Goal: Task Accomplishment & Management: Complete application form

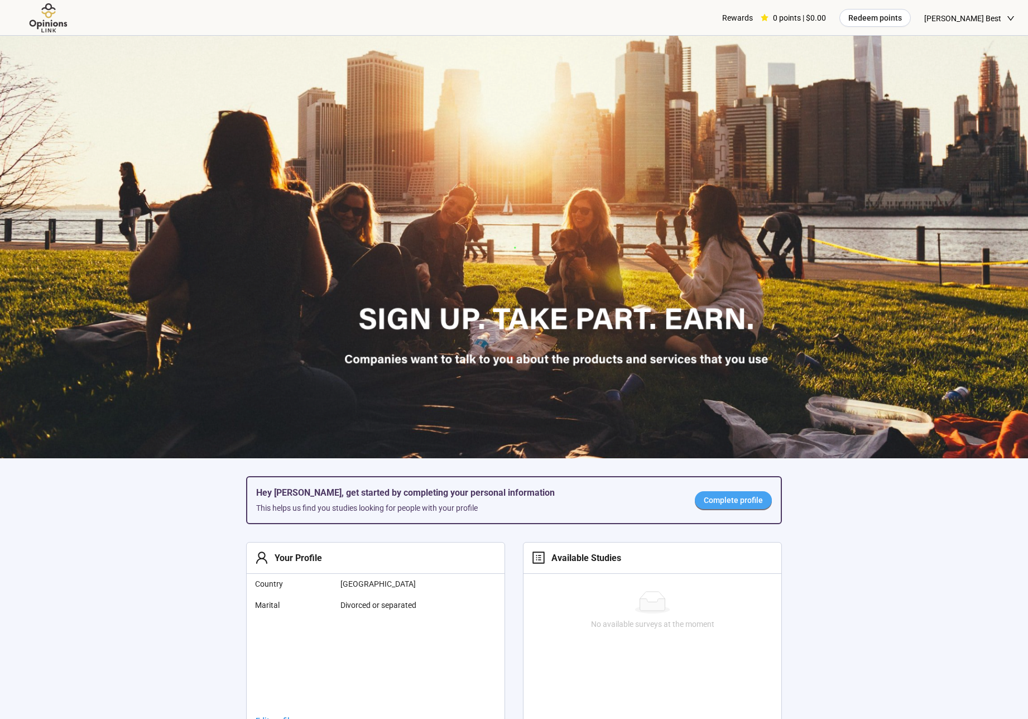
click at [734, 495] on span "Complete profile" at bounding box center [733, 500] width 59 height 12
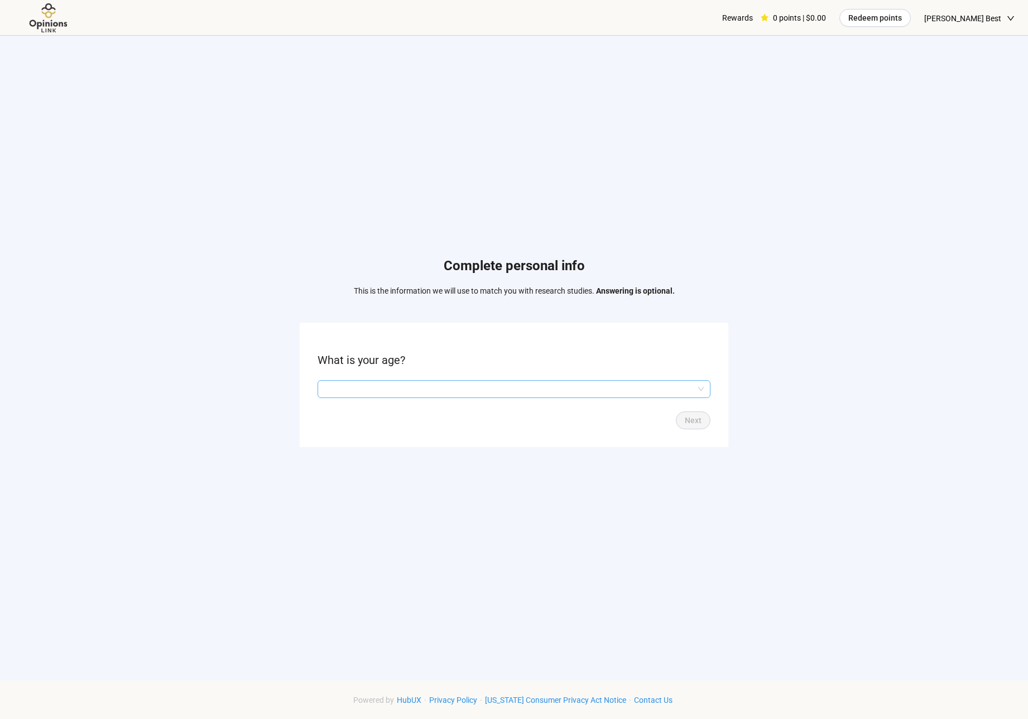
click at [425, 386] on input "search" at bounding box center [513, 389] width 379 height 17
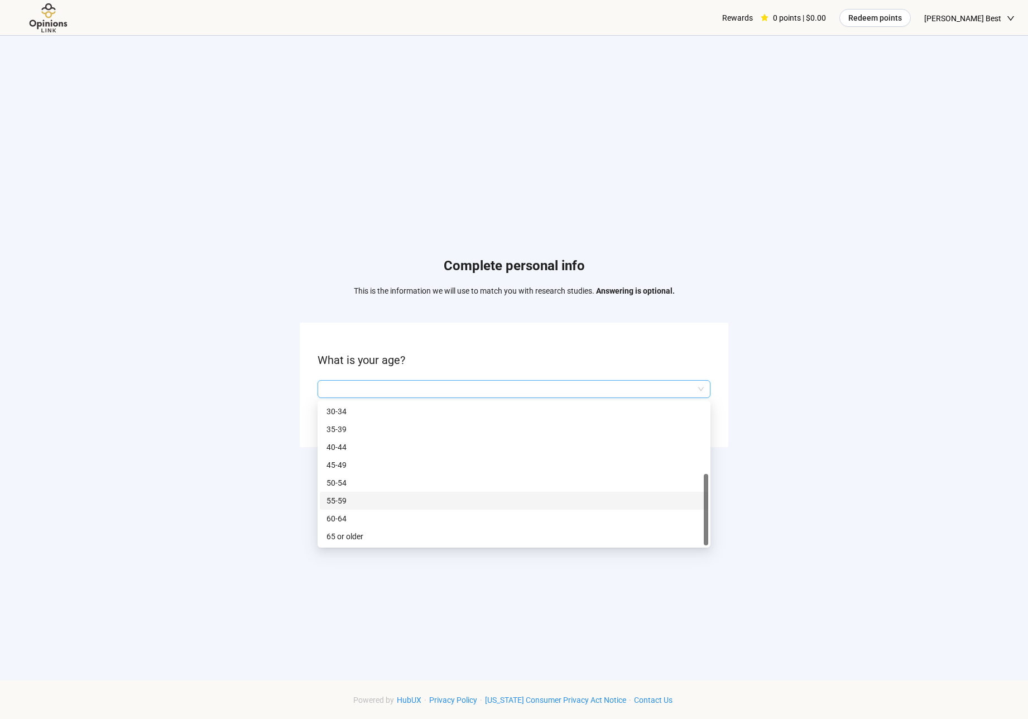
scroll to position [54, 0]
click at [344, 533] on p "65 or older" at bounding box center [513, 536] width 375 height 12
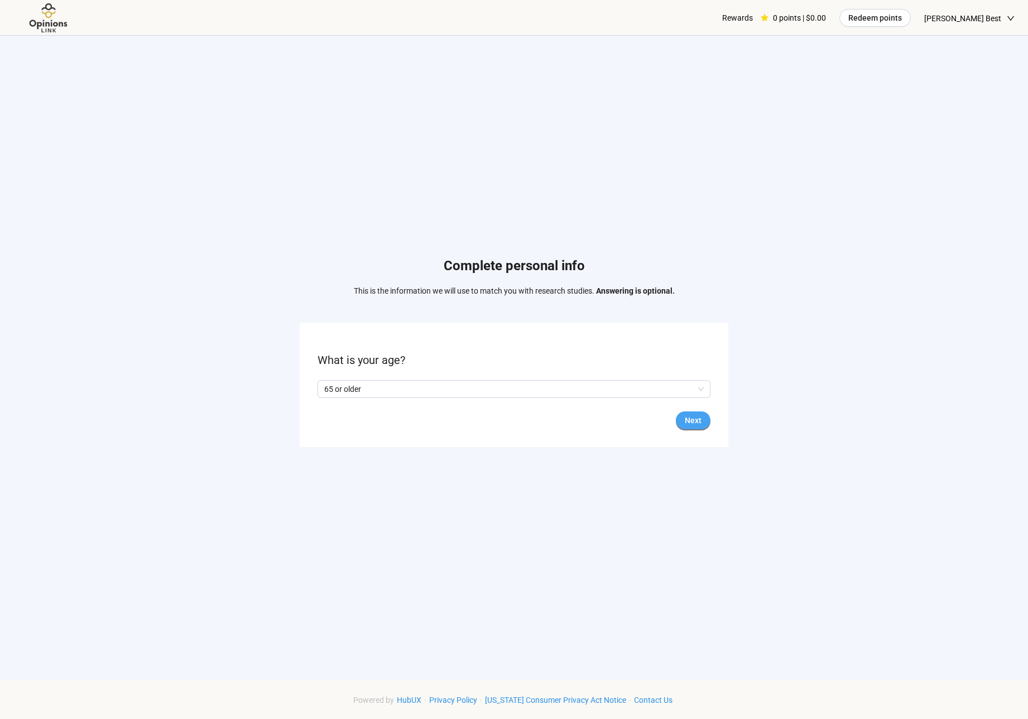
click at [697, 419] on span "Next" at bounding box center [693, 420] width 17 height 12
click at [318, 385] on span at bounding box center [321, 388] width 9 height 9
click at [689, 417] on span "Next" at bounding box center [693, 420] width 17 height 12
click at [469, 385] on input "search" at bounding box center [513, 389] width 379 height 17
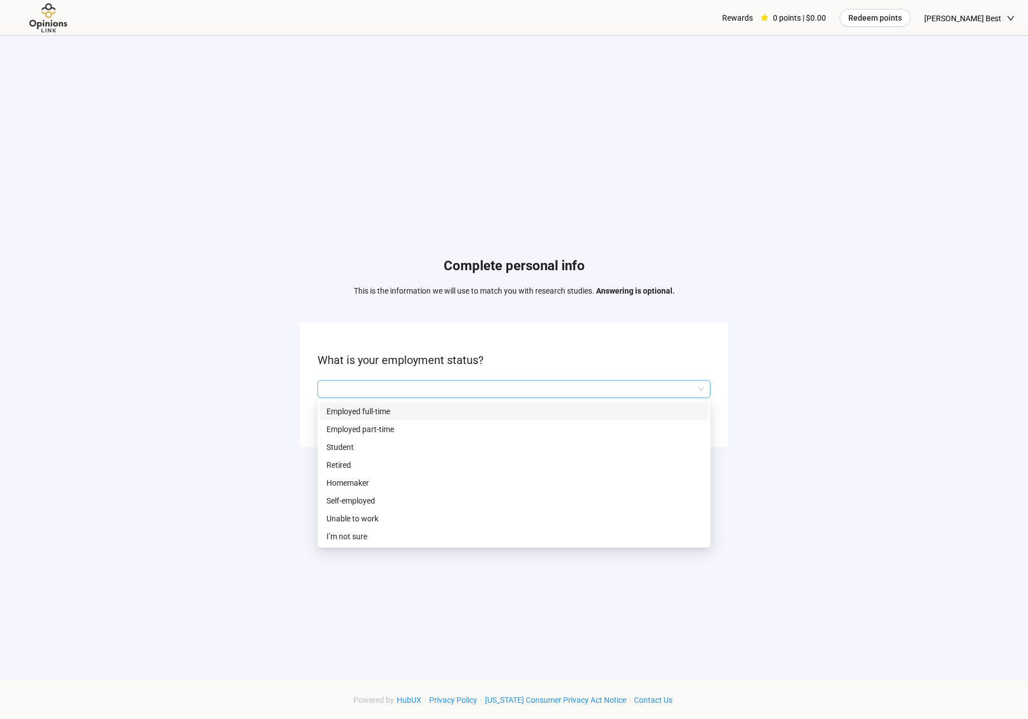
click at [389, 411] on p "Employed full-time" at bounding box center [513, 411] width 375 height 12
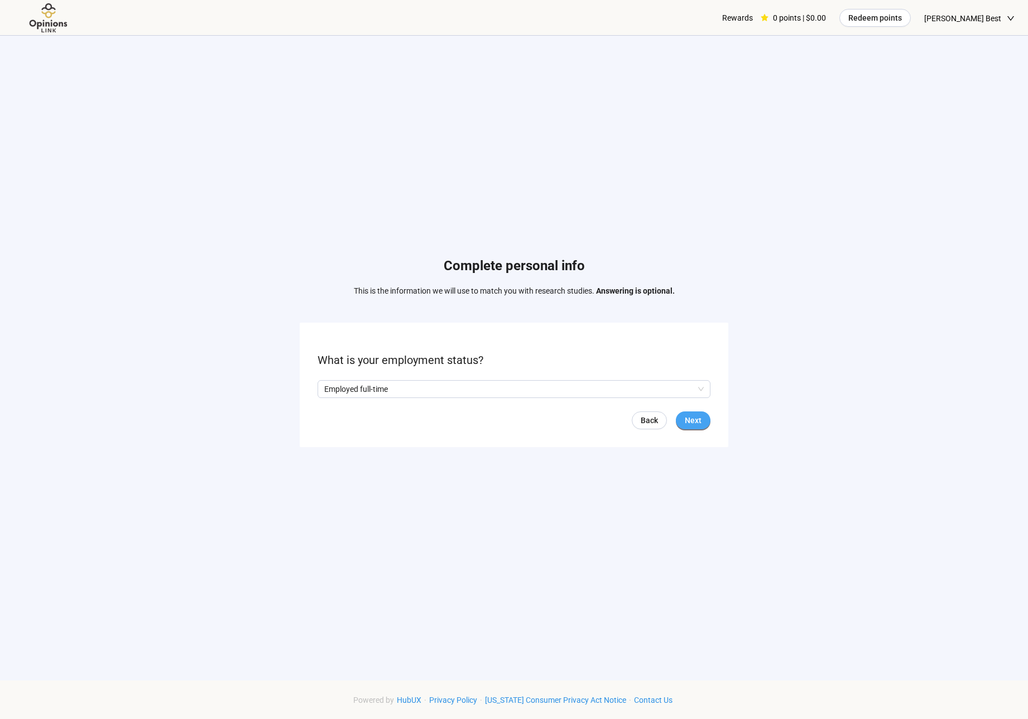
click at [695, 420] on span "Next" at bounding box center [693, 420] width 17 height 12
click at [414, 384] on input "search" at bounding box center [513, 389] width 379 height 17
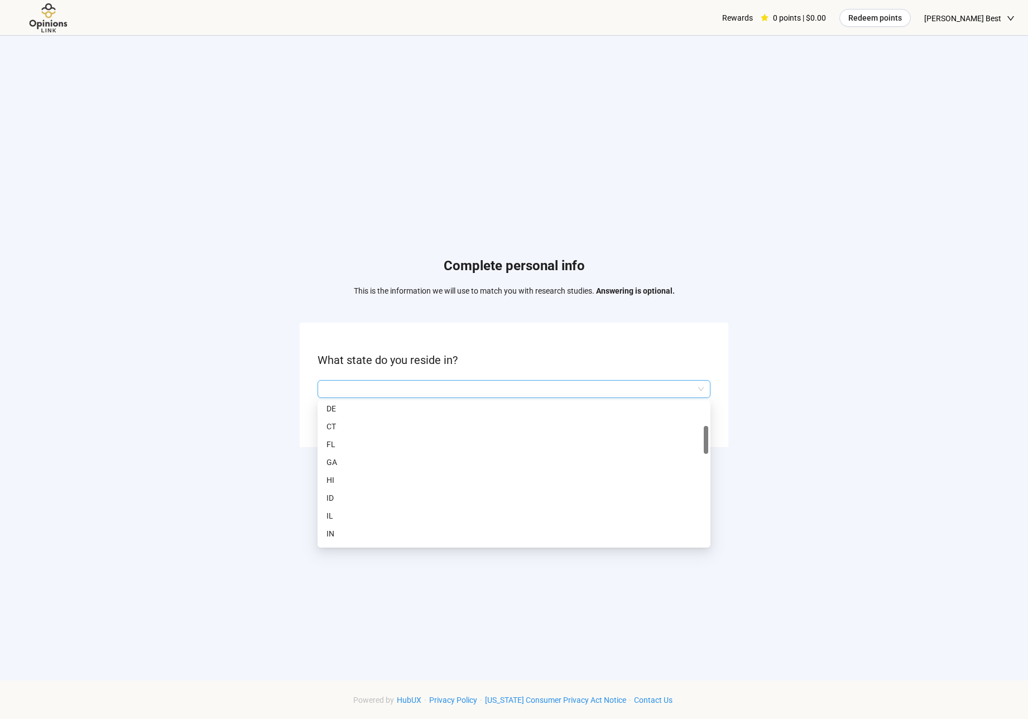
scroll to position [133, 0]
click at [337, 506] on p "IL" at bounding box center [513, 510] width 375 height 12
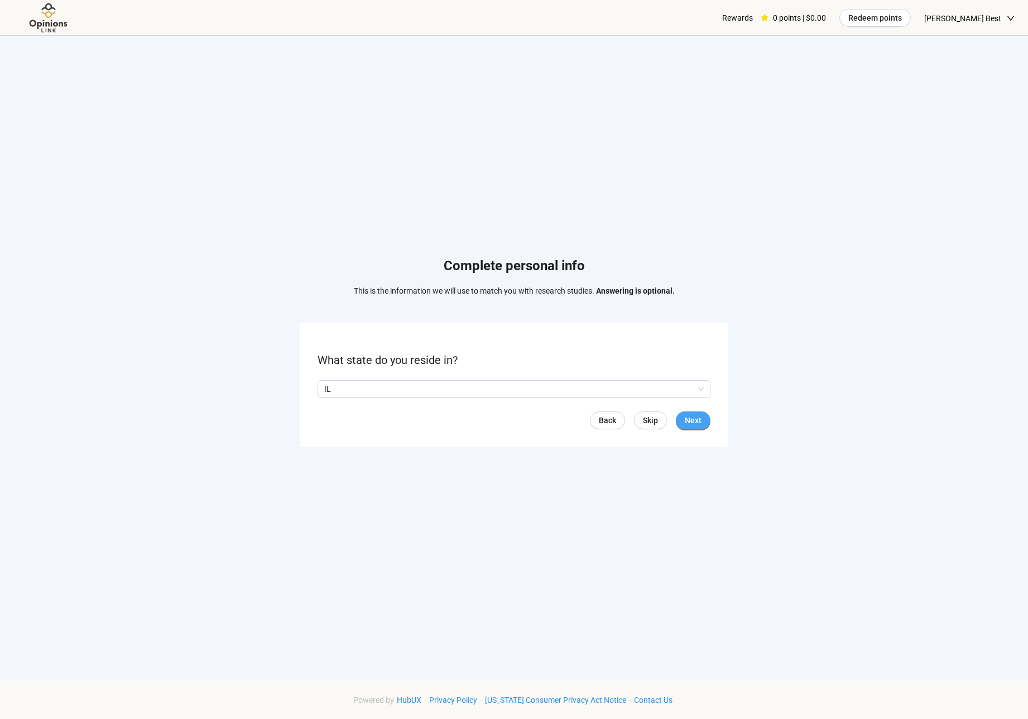
click at [706, 418] on button "Next" at bounding box center [693, 420] width 35 height 18
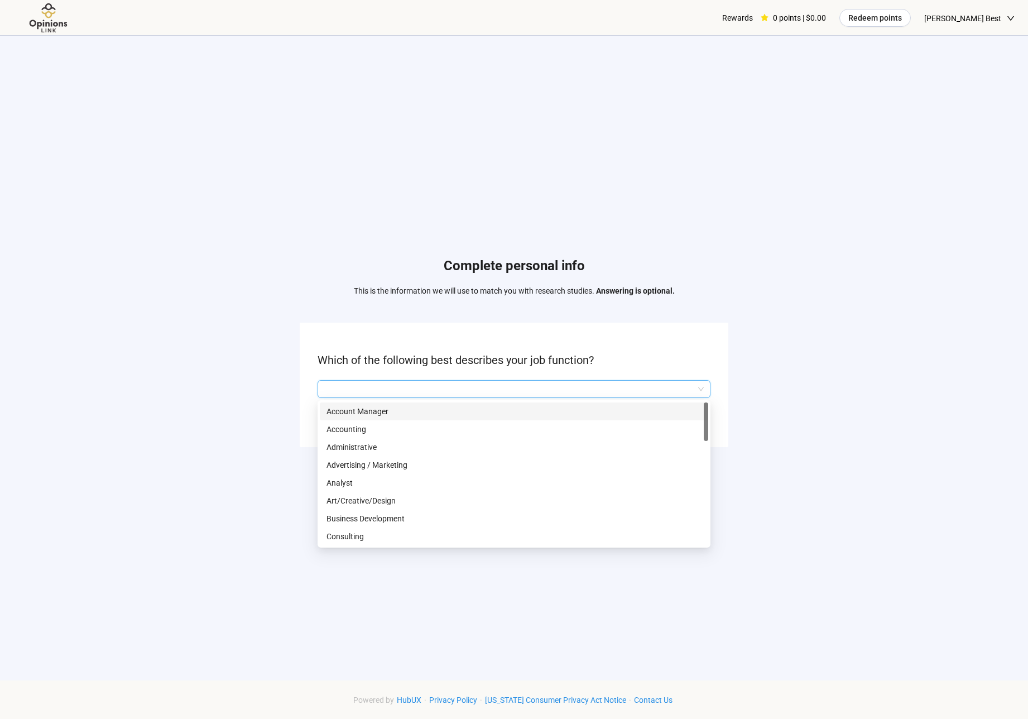
click at [468, 390] on input "search" at bounding box center [513, 389] width 379 height 17
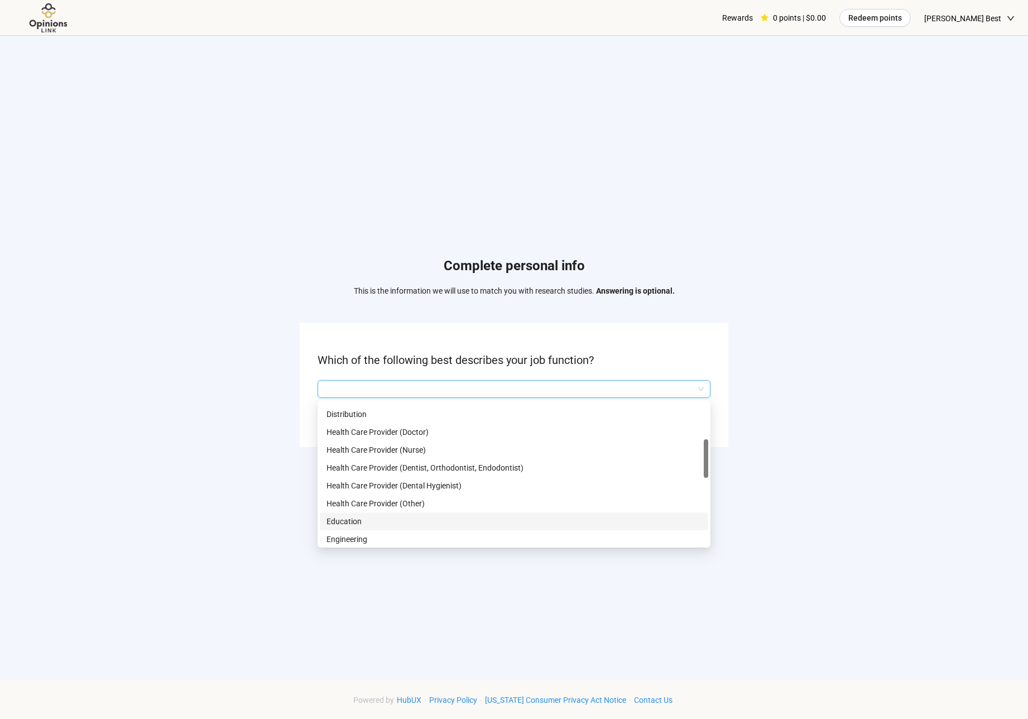
scroll to position [150, 0]
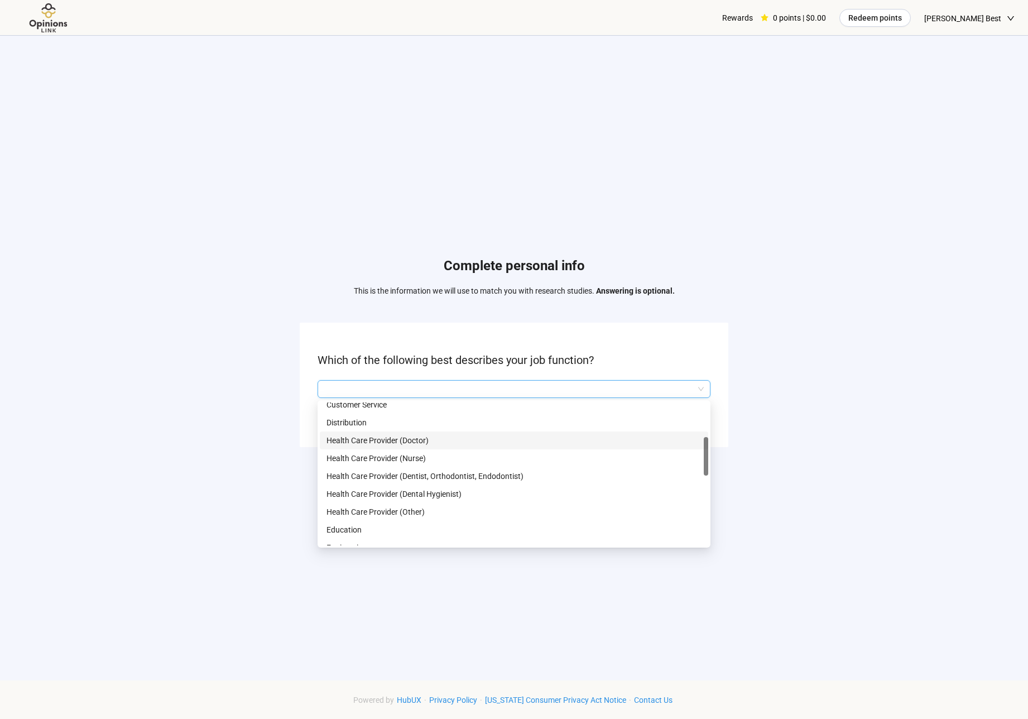
click at [353, 440] on p "Health Care Provider (Doctor)" at bounding box center [513, 440] width 375 height 12
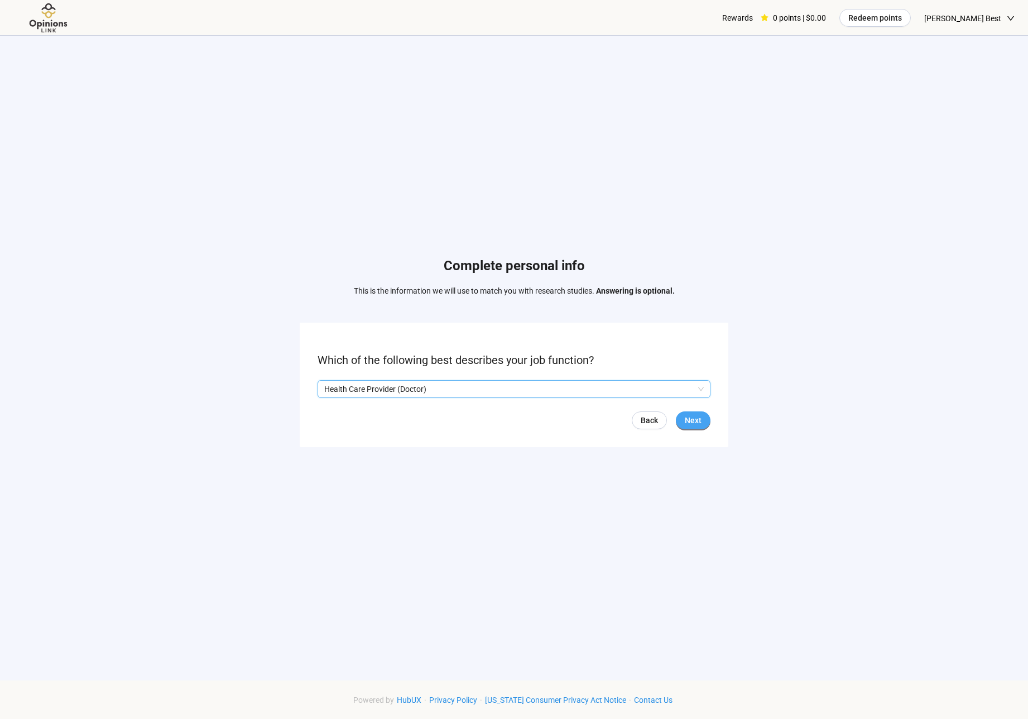
click at [690, 416] on span "Next" at bounding box center [693, 420] width 17 height 12
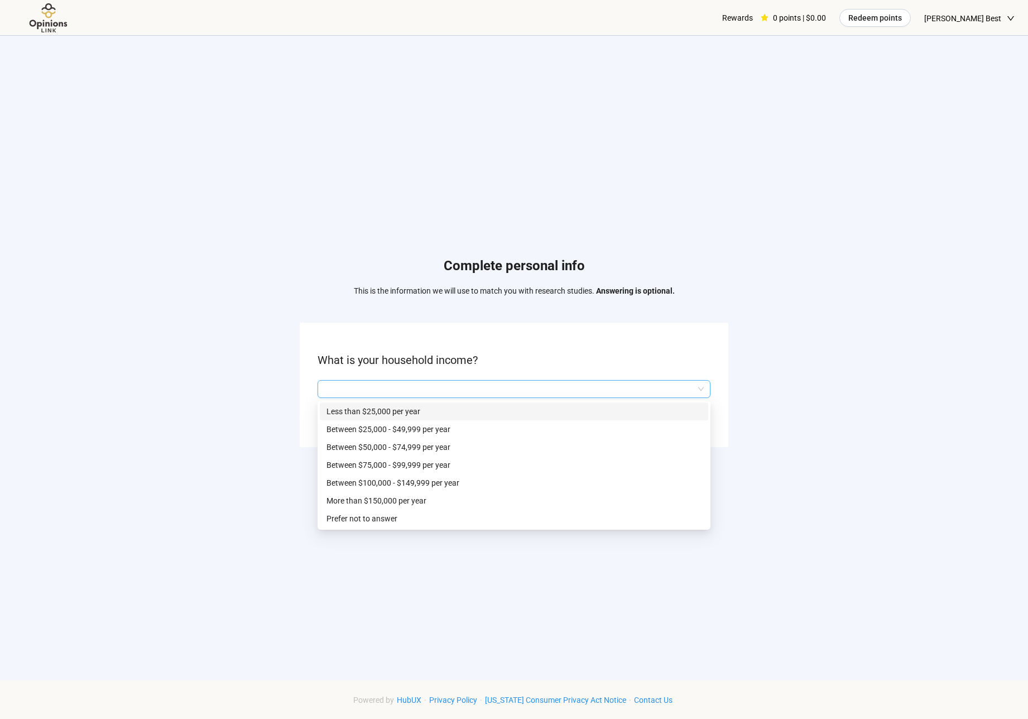
click at [475, 392] on input "search" at bounding box center [513, 389] width 379 height 17
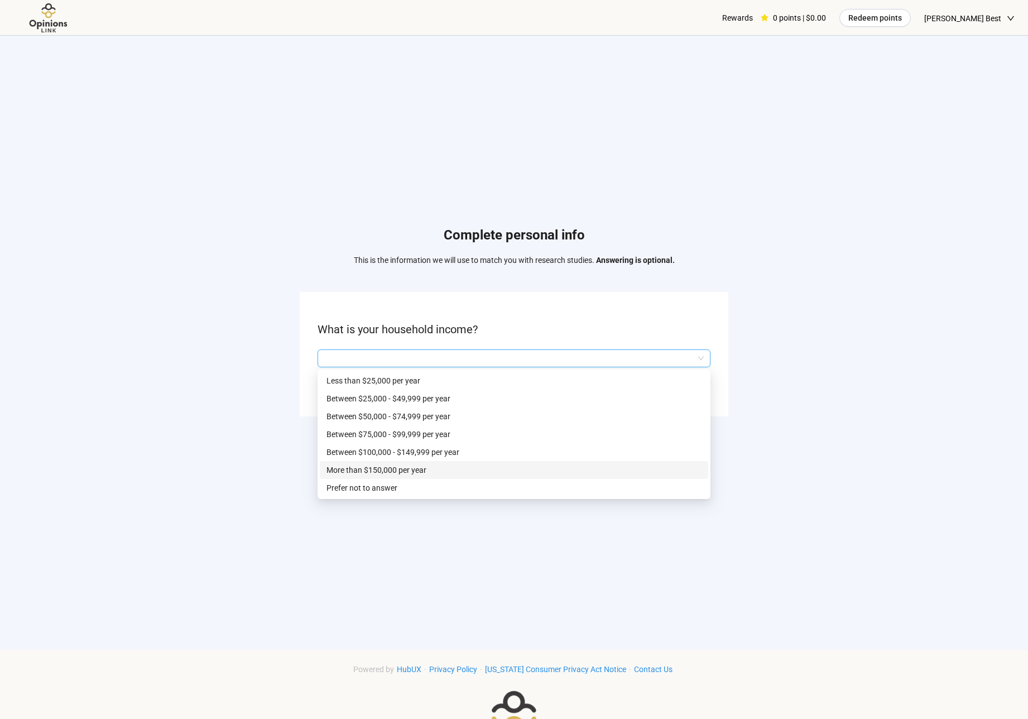
scroll to position [45, 0]
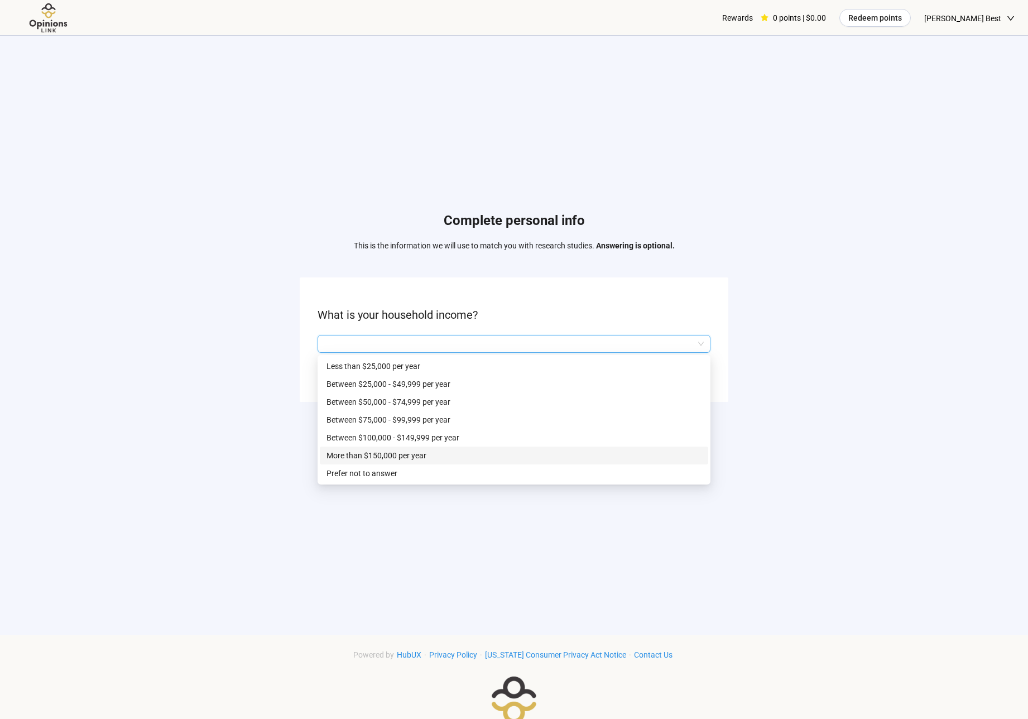
click at [412, 456] on p "More than $150,000 per year" at bounding box center [513, 455] width 375 height 12
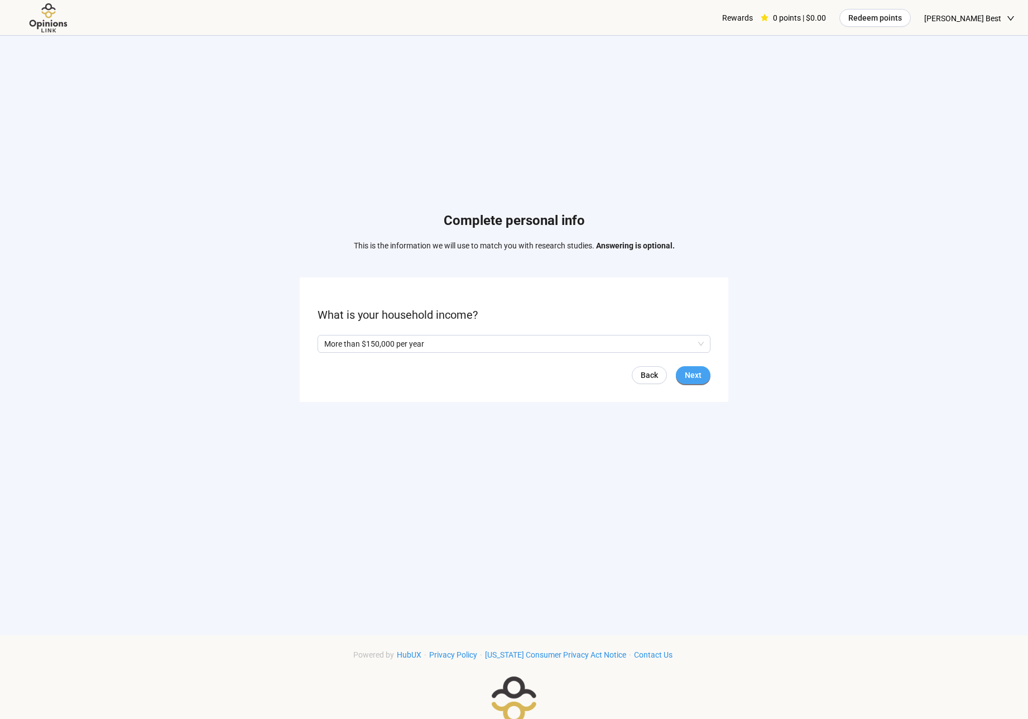
click at [692, 375] on span "Next" at bounding box center [693, 375] width 17 height 12
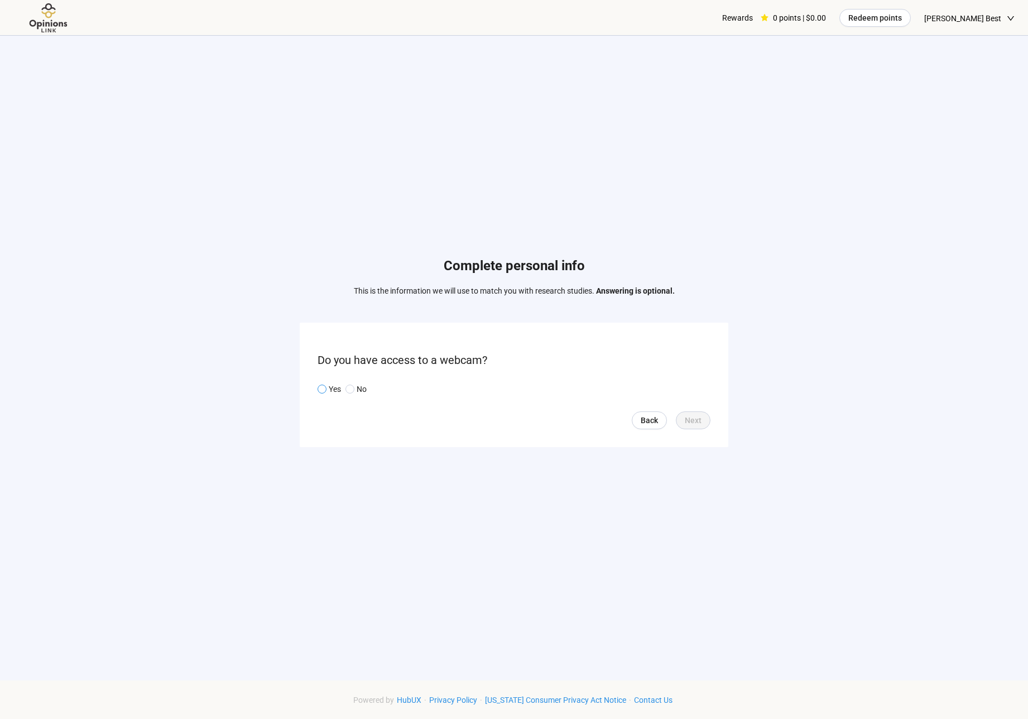
click at [319, 386] on span at bounding box center [321, 388] width 9 height 9
click at [688, 420] on span "Next" at bounding box center [693, 420] width 17 height 12
click at [565, 387] on input "search" at bounding box center [513, 389] width 379 height 17
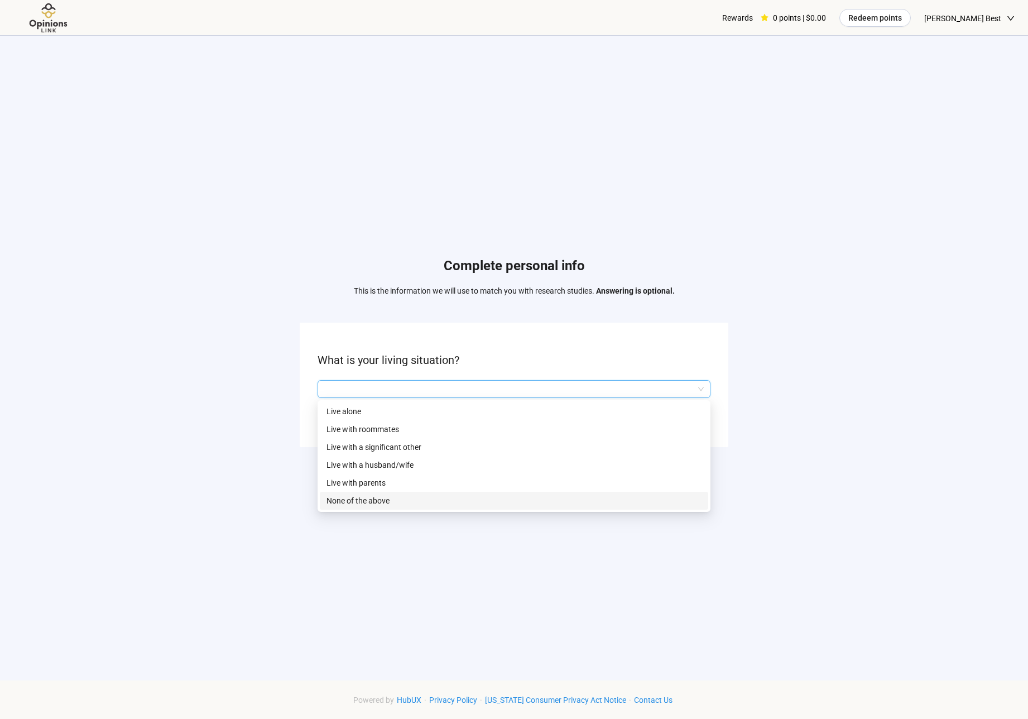
click at [367, 497] on p "None of the above" at bounding box center [513, 500] width 375 height 12
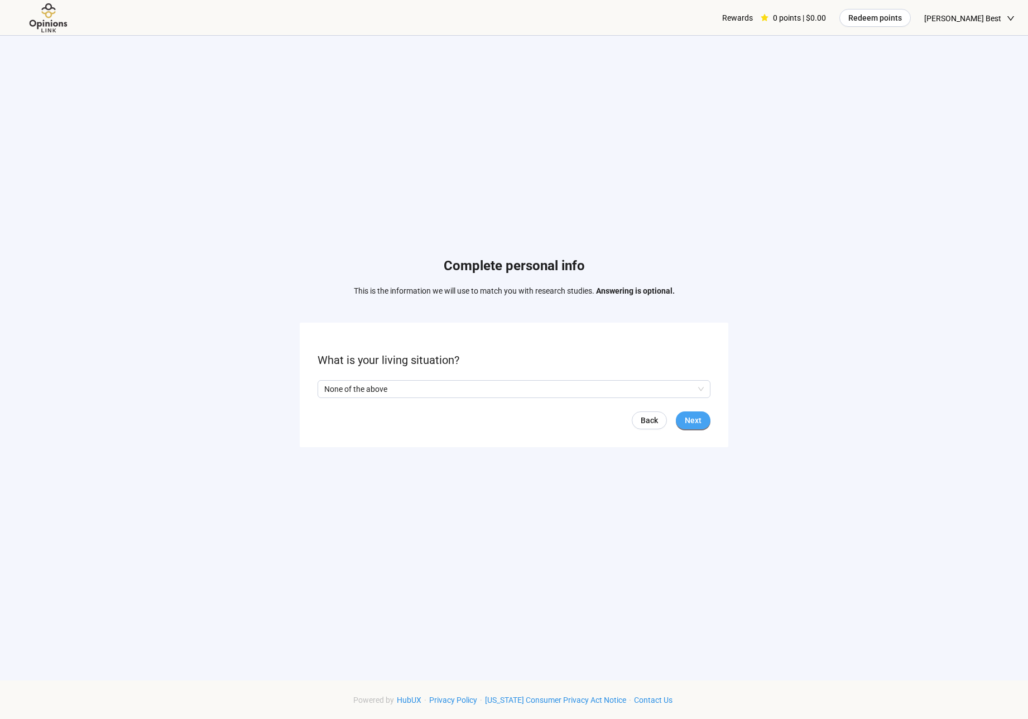
click at [680, 415] on button "Next" at bounding box center [693, 420] width 35 height 18
click at [531, 389] on input "search" at bounding box center [513, 389] width 379 height 17
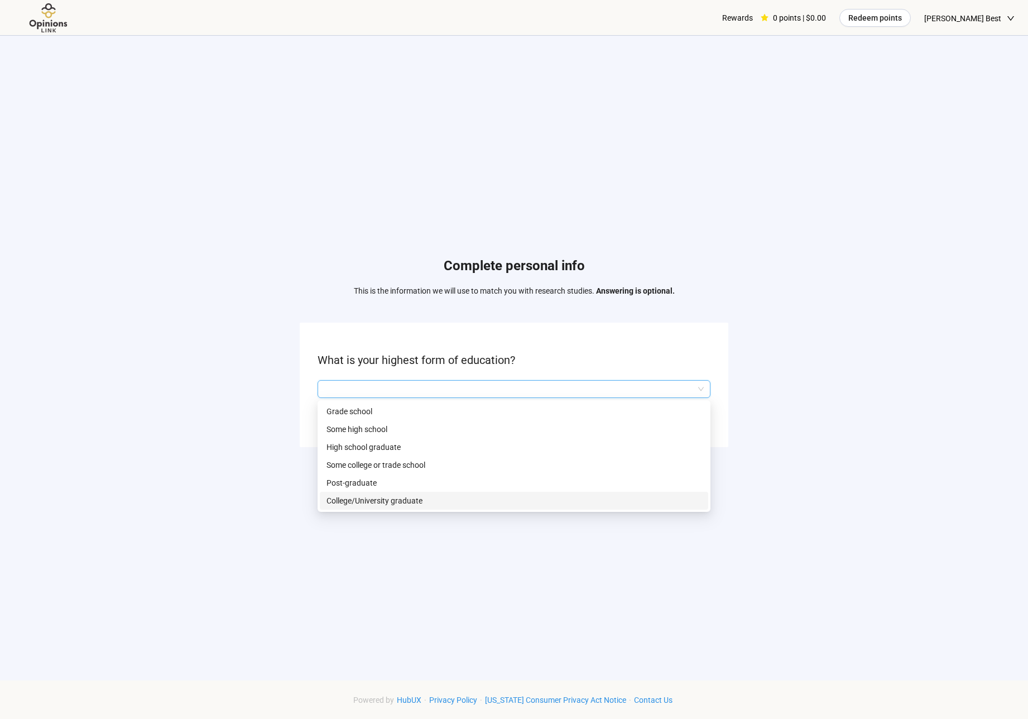
click at [378, 499] on p "College/University graduate" at bounding box center [513, 500] width 375 height 12
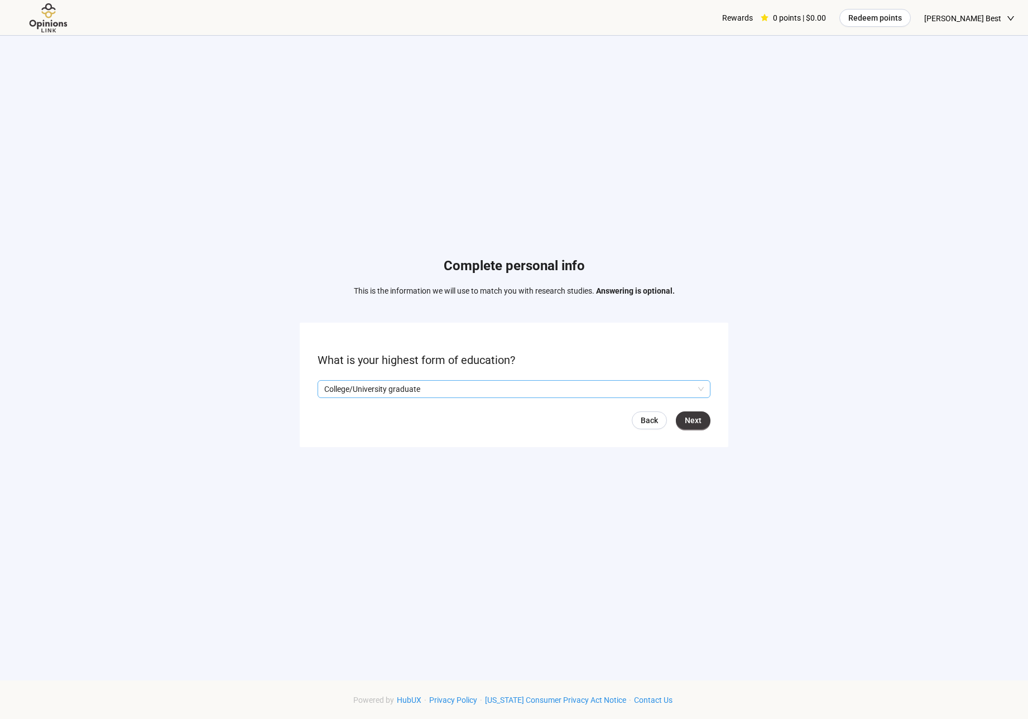
drag, startPoint x: 467, startPoint y: 397, endPoint x: 457, endPoint y: 388, distance: 13.1
click at [461, 392] on form "What is your highest form of education? College/University graduate Q2hhcmFjdGV…" at bounding box center [514, 384] width 429 height 124
click at [454, 387] on p "College/University graduate" at bounding box center [508, 389] width 369 height 17
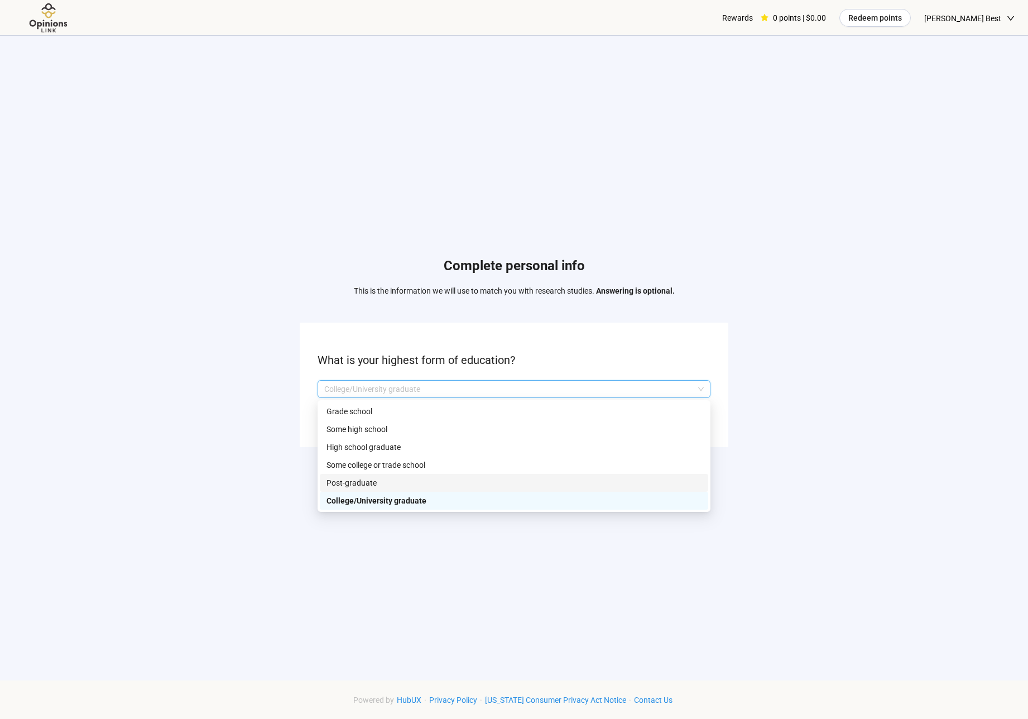
click at [358, 485] on p "Post-graduate" at bounding box center [513, 482] width 375 height 12
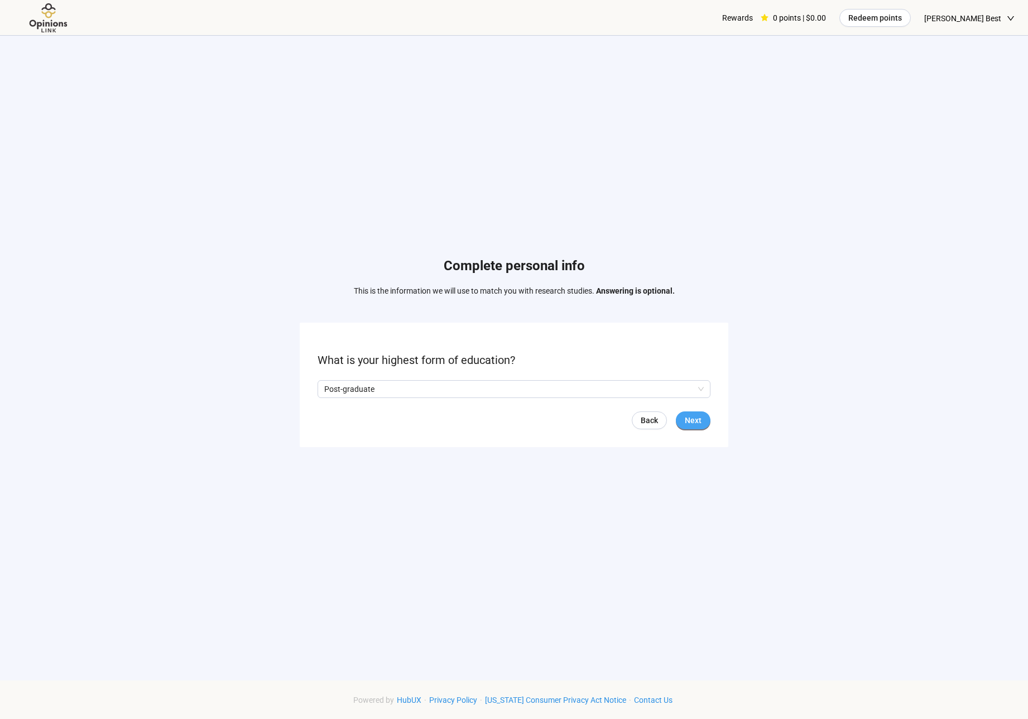
click at [694, 416] on span "Next" at bounding box center [693, 420] width 17 height 12
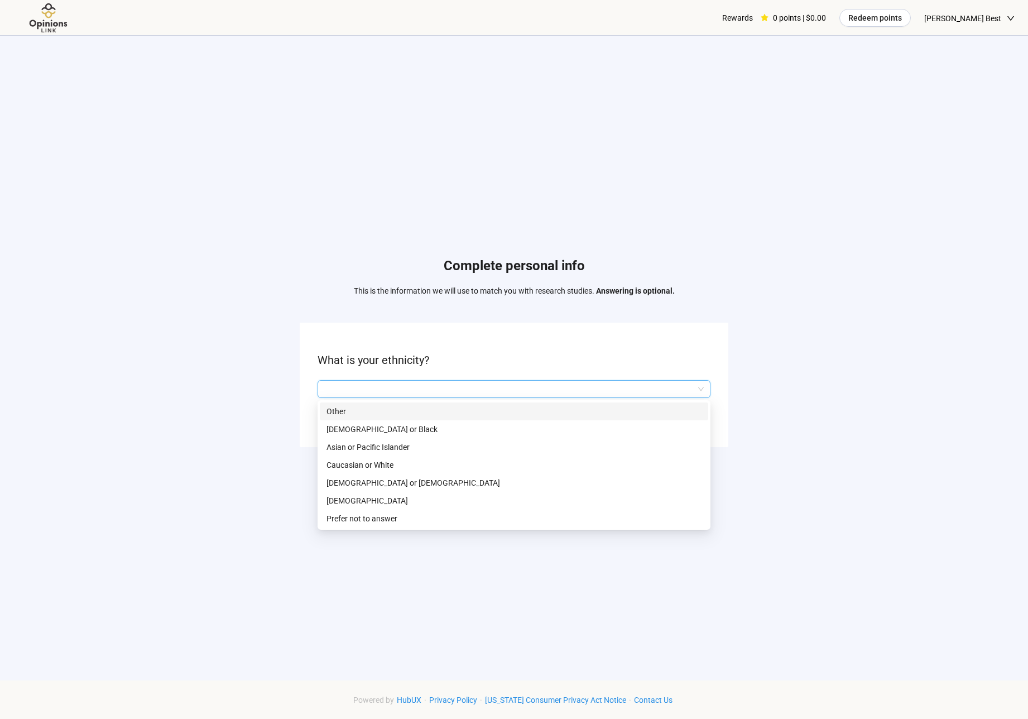
click at [509, 392] on input "search" at bounding box center [513, 389] width 379 height 17
drag, startPoint x: 367, startPoint y: 464, endPoint x: 382, endPoint y: 464, distance: 15.1
click at [367, 464] on p "Caucasian or White" at bounding box center [513, 465] width 375 height 12
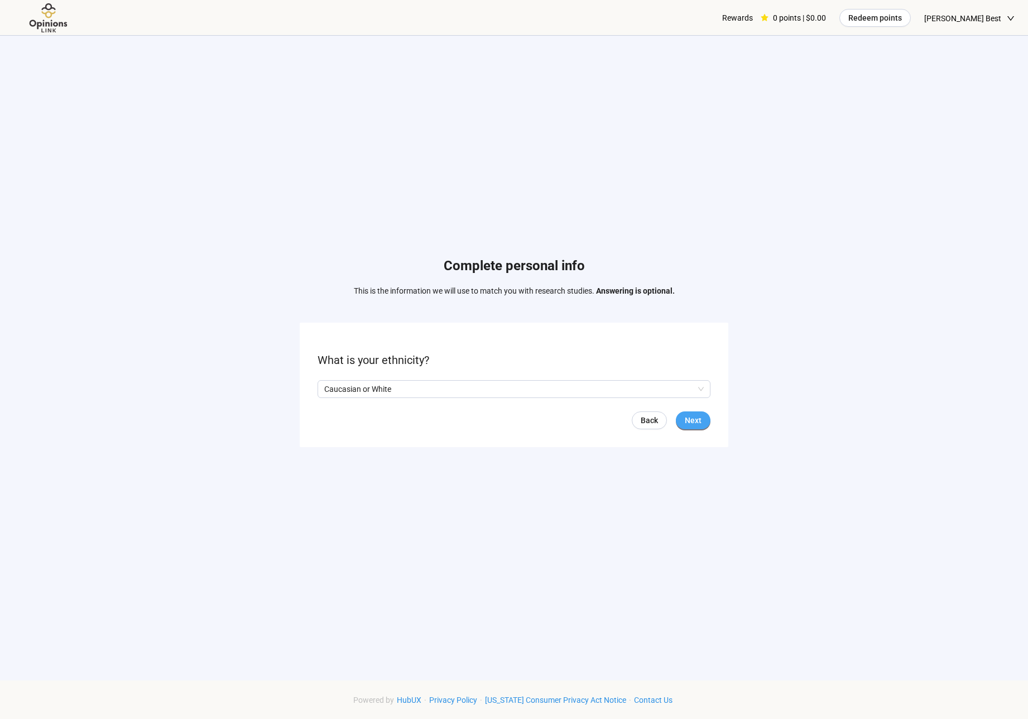
click at [689, 416] on span "Next" at bounding box center [693, 420] width 17 height 12
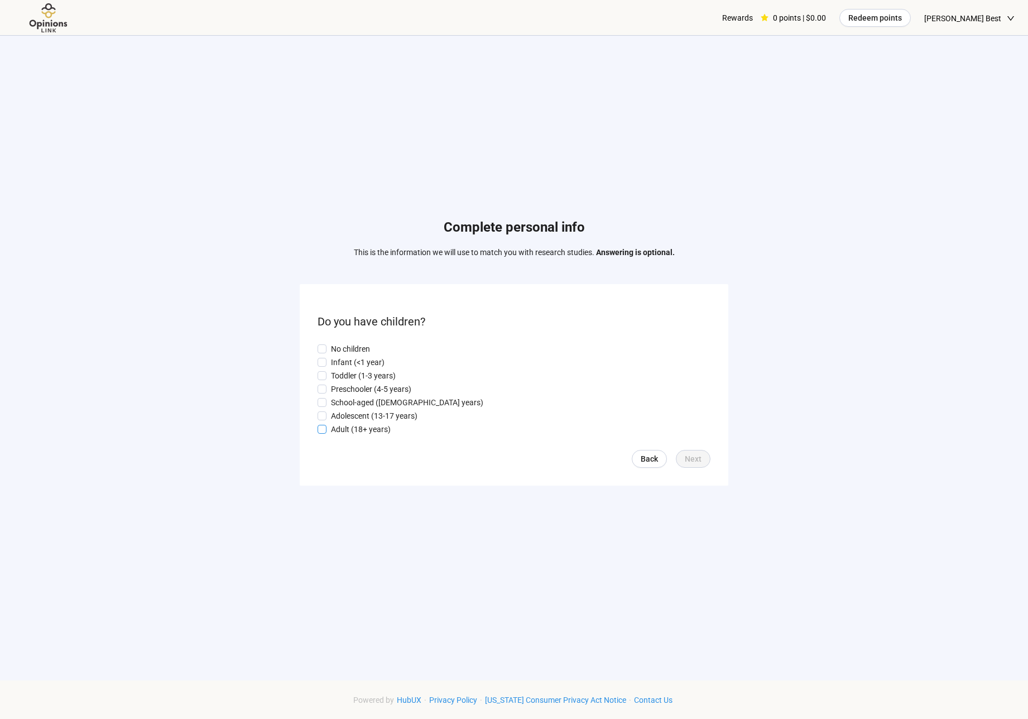
click at [353, 427] on p "Adult (18+ years)" at bounding box center [361, 429] width 60 height 12
click at [705, 452] on button "Next" at bounding box center [693, 459] width 35 height 18
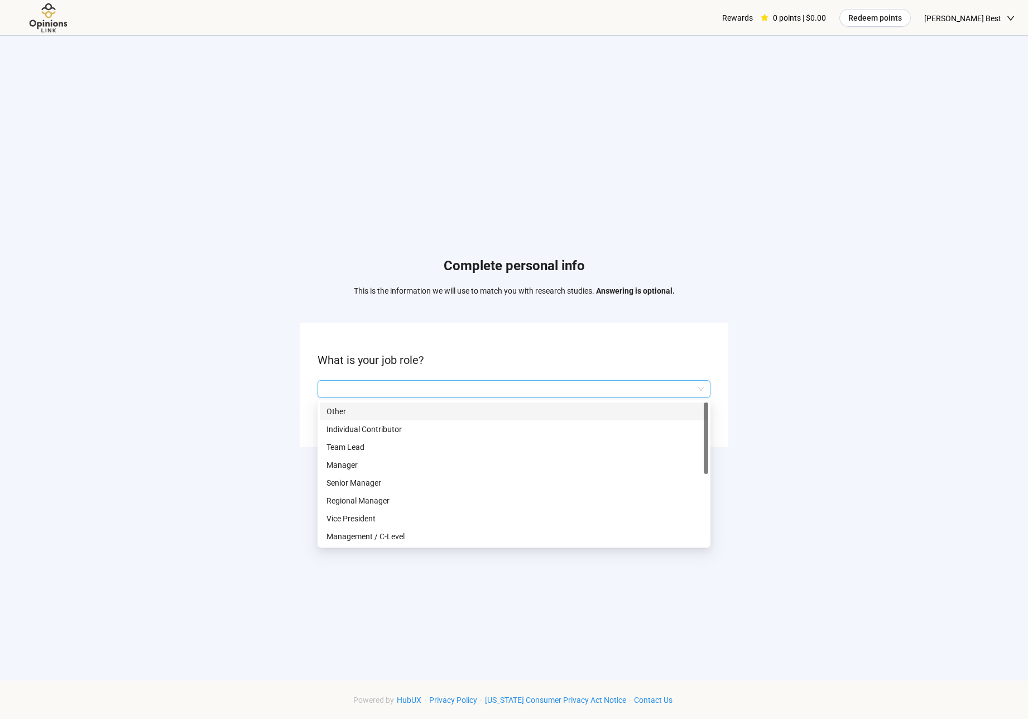
click at [378, 391] on input "search" at bounding box center [513, 389] width 379 height 17
click at [357, 535] on p "Management / C-Level" at bounding box center [513, 536] width 375 height 12
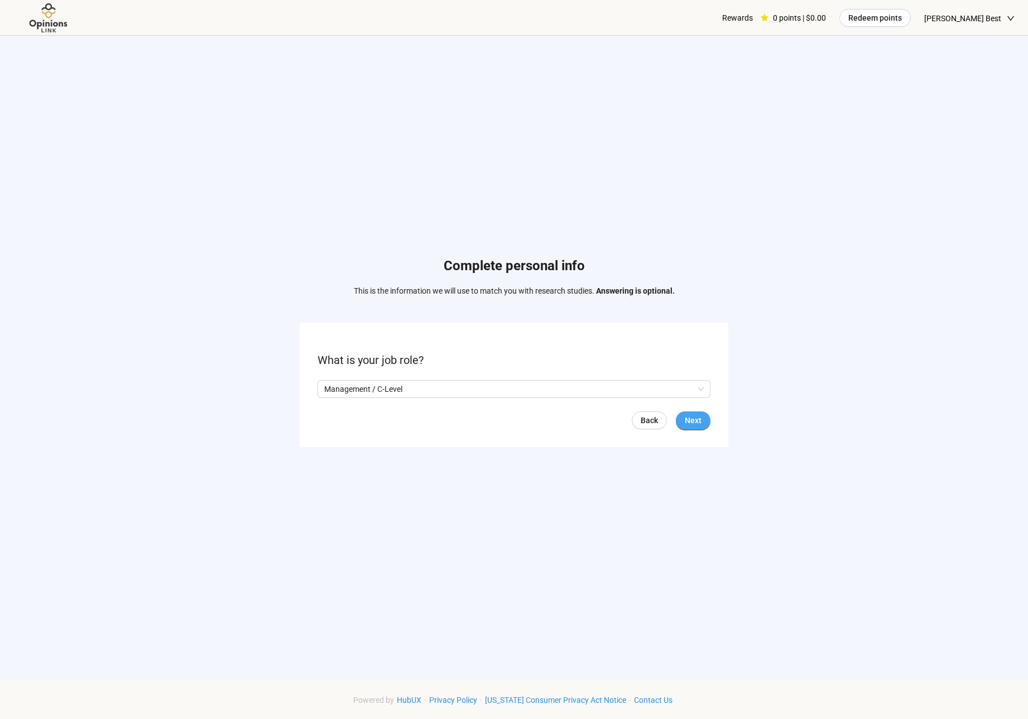
click at [692, 415] on span "Next" at bounding box center [693, 420] width 17 height 12
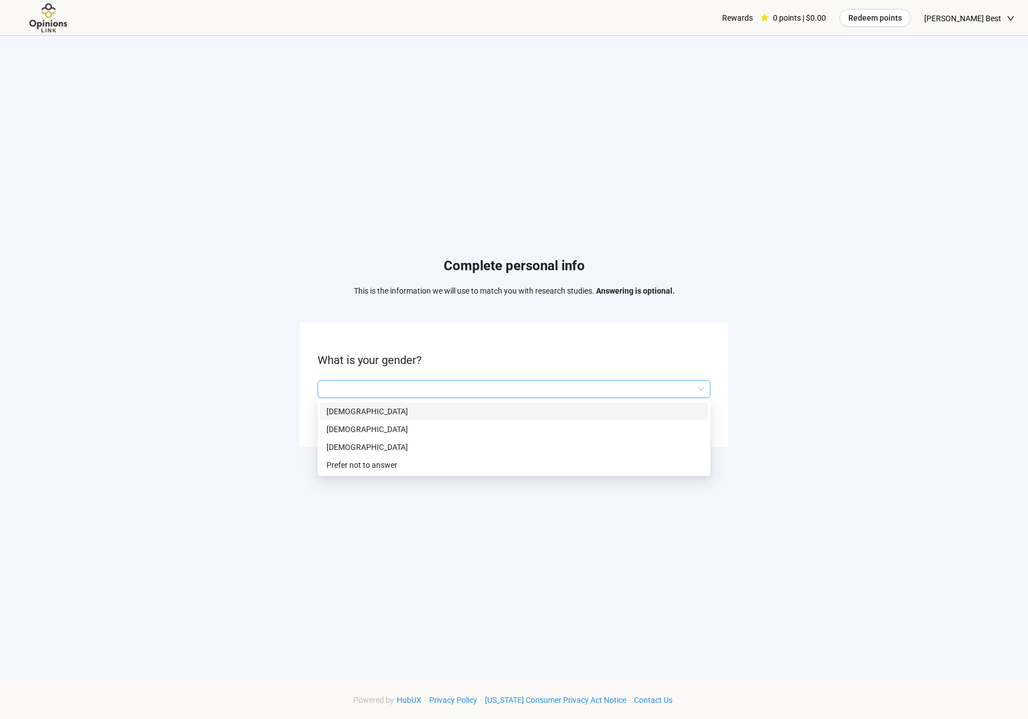
click at [550, 387] on input "search" at bounding box center [513, 389] width 379 height 17
click at [329, 412] on p "[DEMOGRAPHIC_DATA]" at bounding box center [513, 411] width 375 height 12
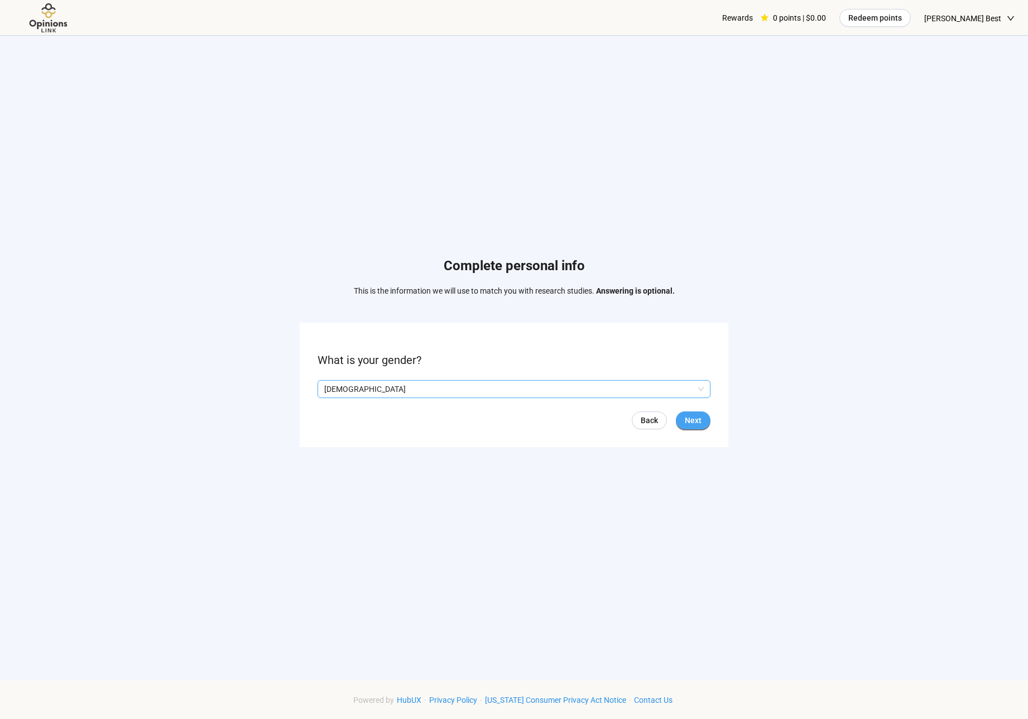
click at [699, 417] on span "Next" at bounding box center [693, 420] width 17 height 12
click at [699, 419] on span "Next" at bounding box center [693, 420] width 17 height 12
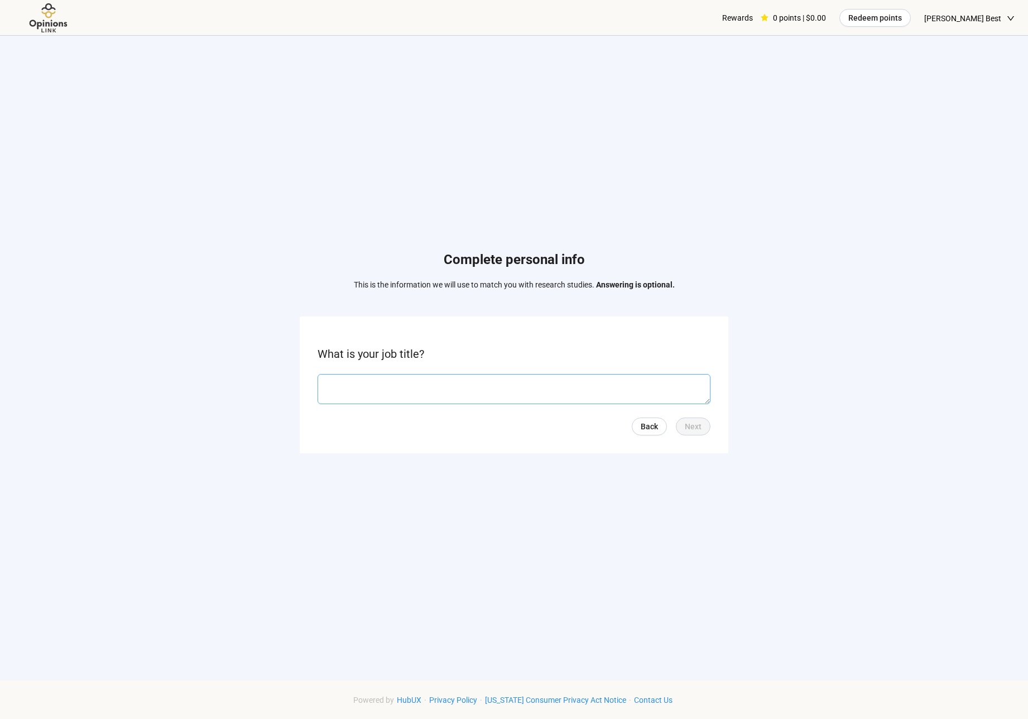
click at [452, 391] on textarea at bounding box center [513, 389] width 393 height 30
type textarea "********"
click at [704, 423] on button "Next" at bounding box center [693, 426] width 35 height 18
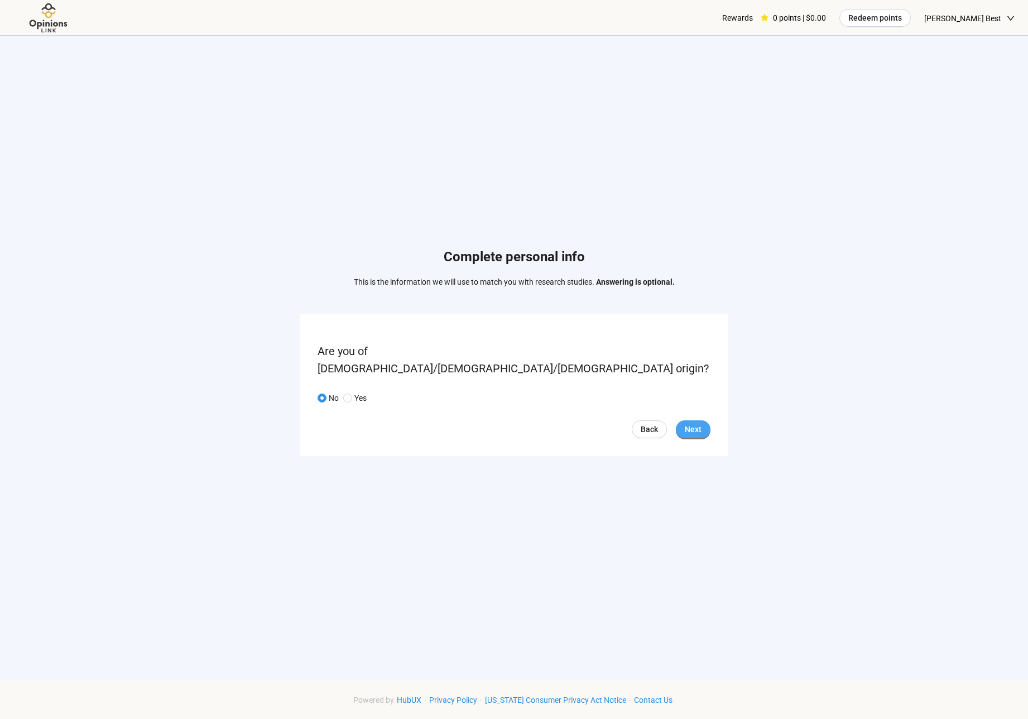
click at [691, 423] on span "Next" at bounding box center [693, 429] width 17 height 12
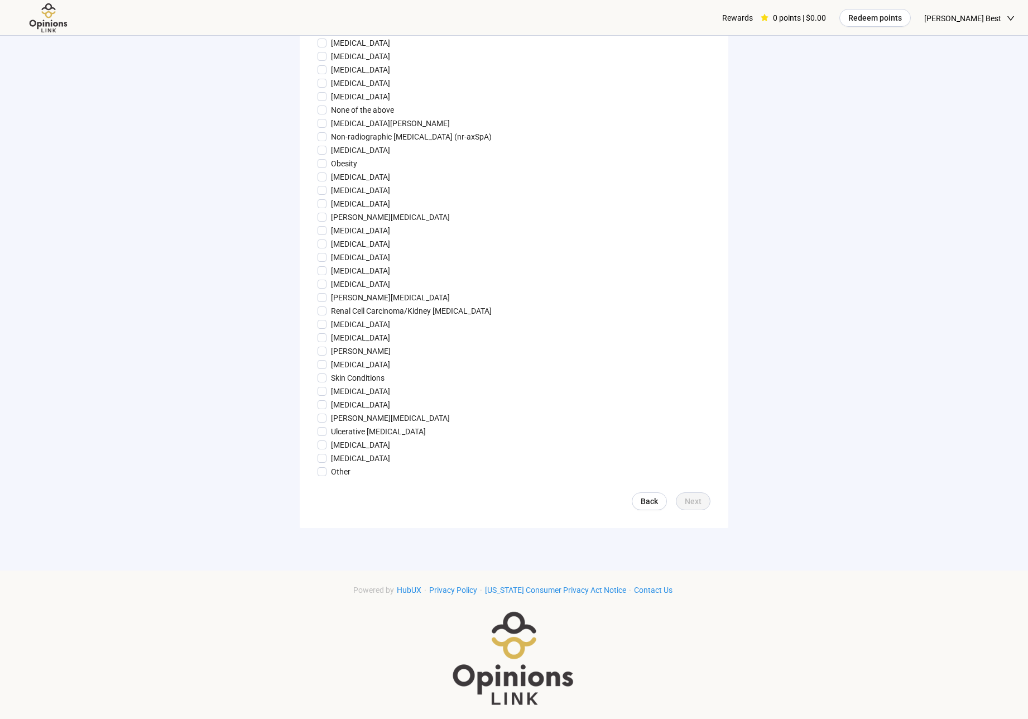
scroll to position [965, 0]
click at [346, 468] on p "Other" at bounding box center [341, 469] width 20 height 12
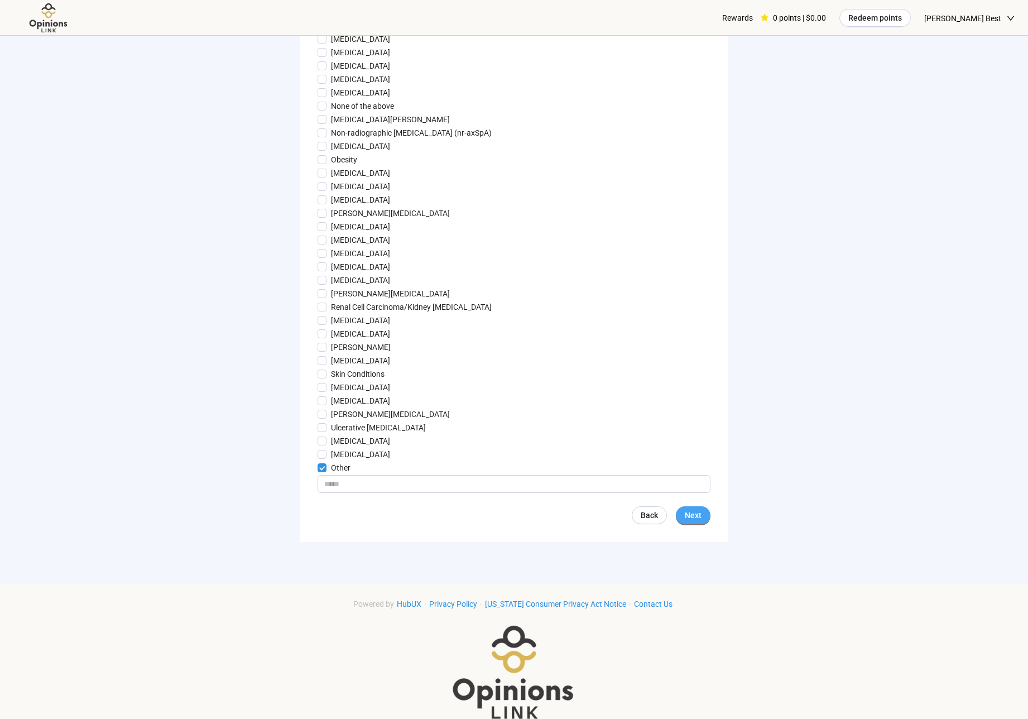
click at [699, 512] on span "Next" at bounding box center [693, 515] width 17 height 12
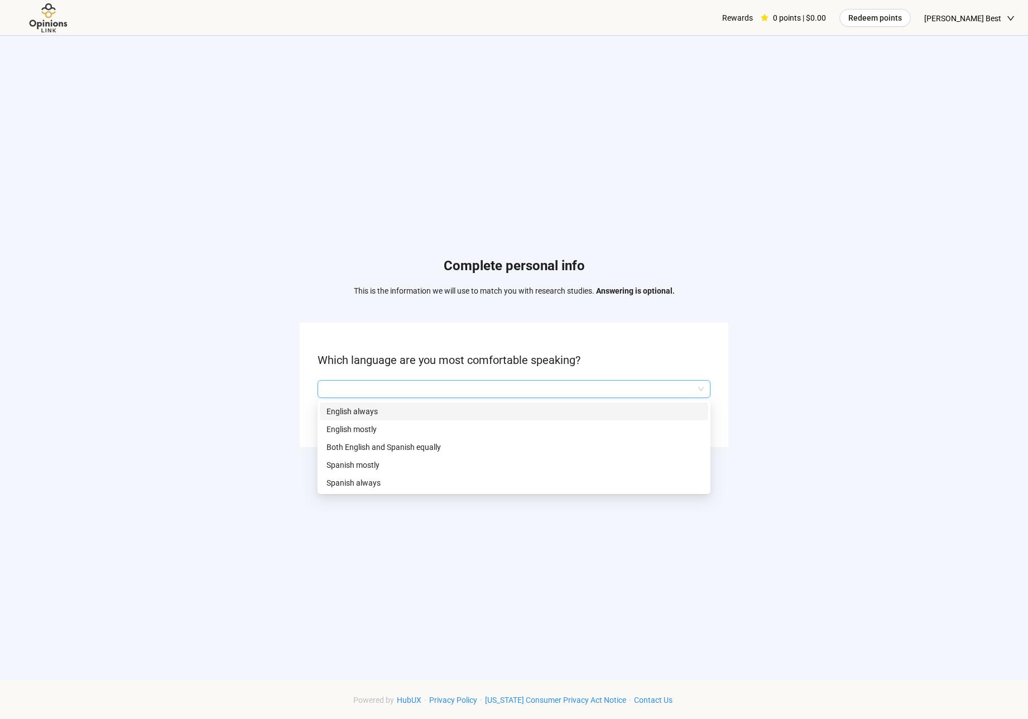
click at [553, 390] on input "search" at bounding box center [513, 389] width 379 height 17
click at [392, 412] on p "English always" at bounding box center [513, 411] width 375 height 12
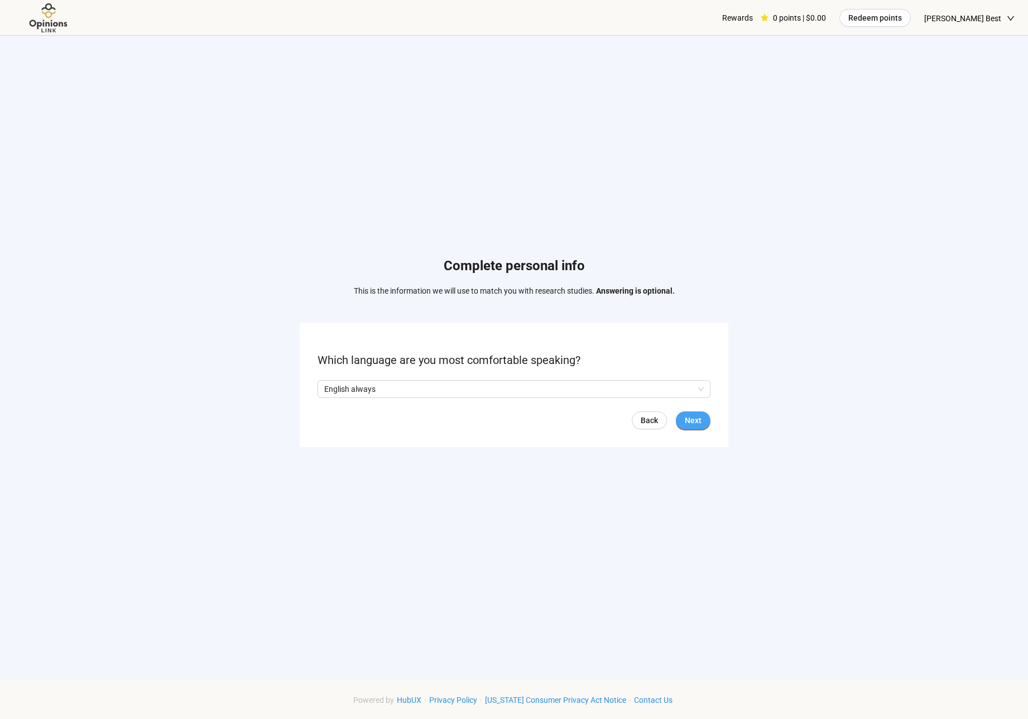
click at [697, 418] on span "Next" at bounding box center [693, 420] width 17 height 12
click at [648, 417] on span "Back" at bounding box center [649, 420] width 17 height 12
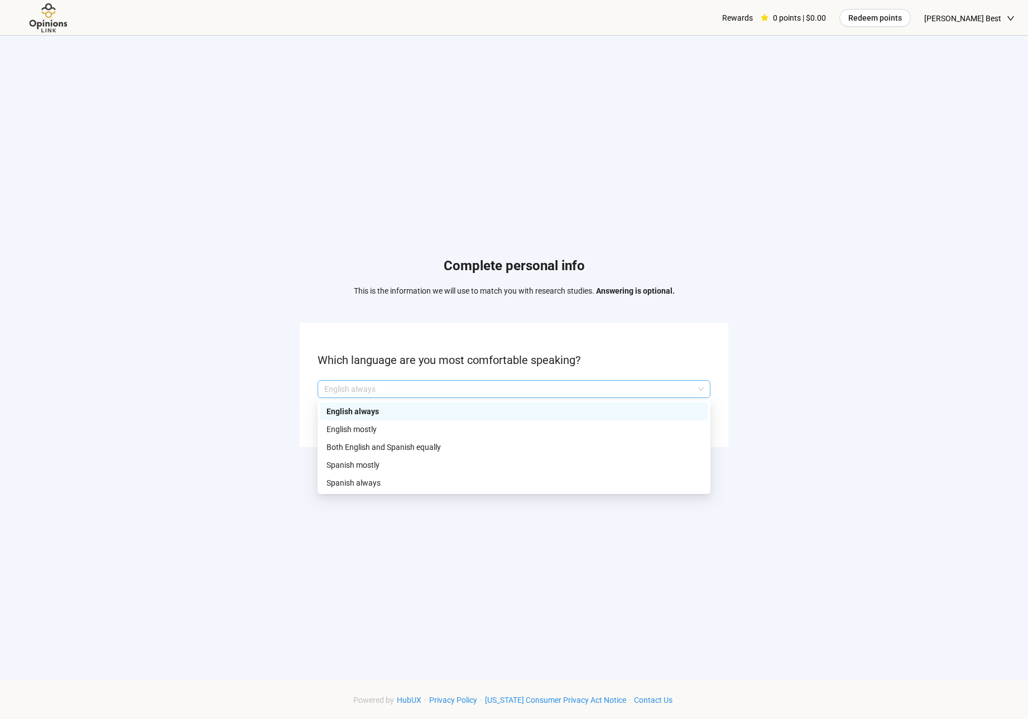
click at [479, 384] on p "English always" at bounding box center [508, 389] width 369 height 17
click at [352, 410] on p "English always" at bounding box center [513, 411] width 375 height 12
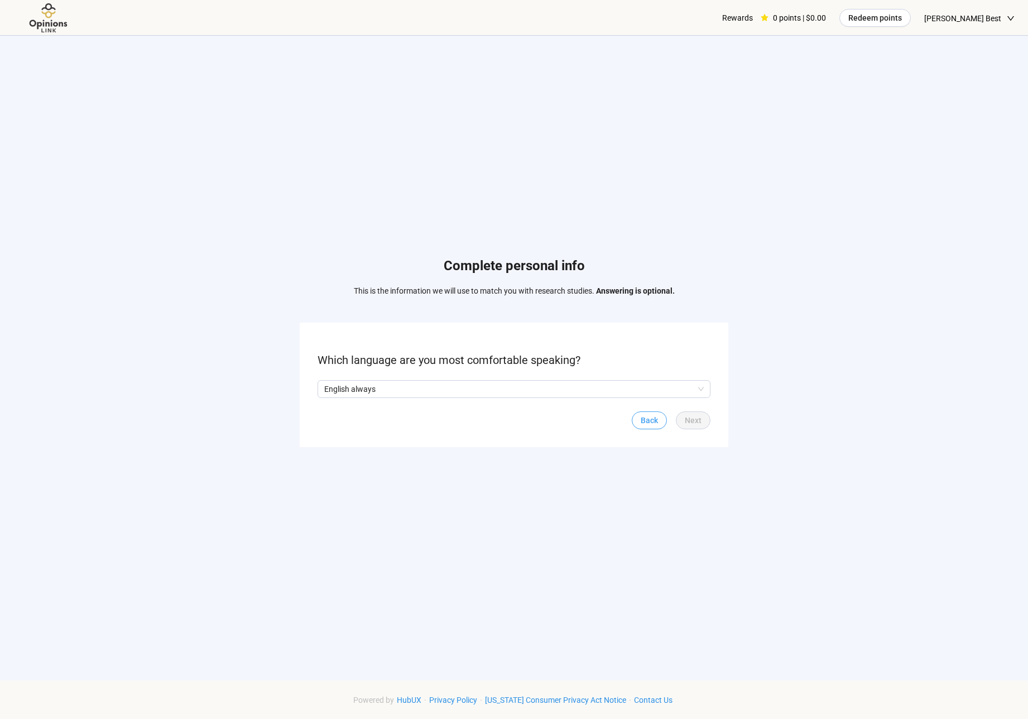
click at [651, 418] on span "Back" at bounding box center [649, 420] width 17 height 12
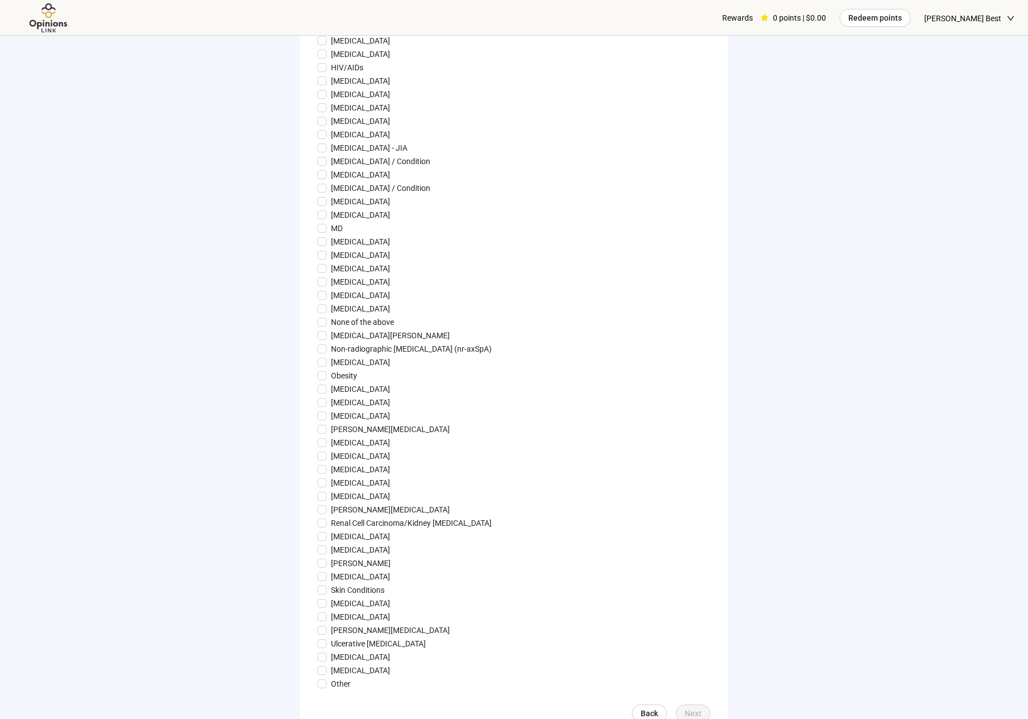
scroll to position [965, 0]
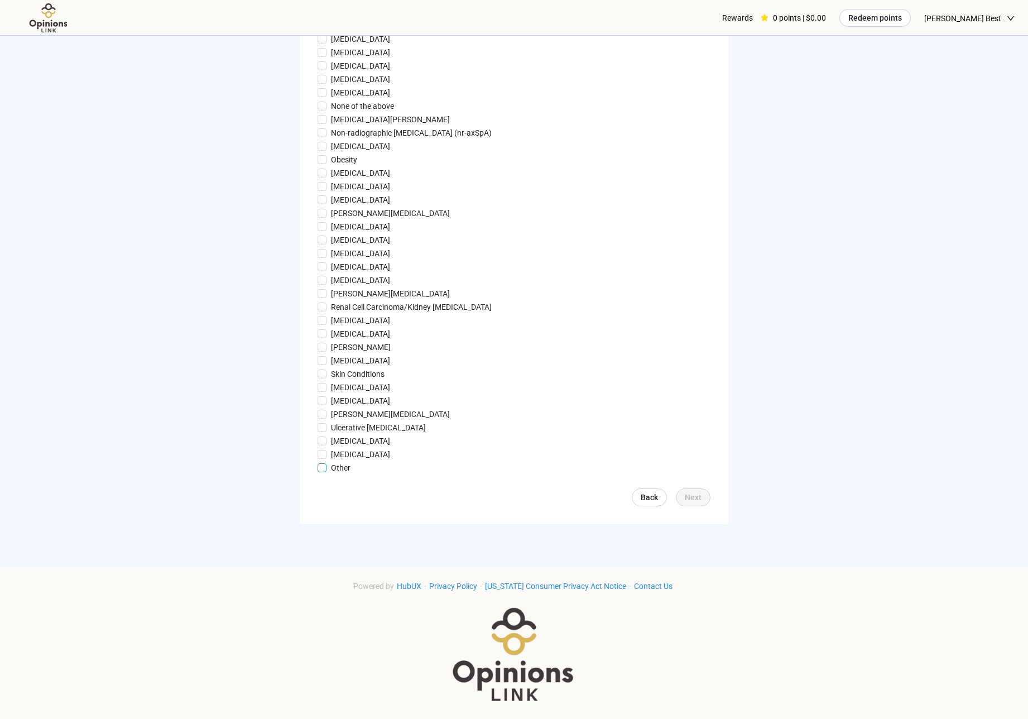
click at [333, 465] on p "Other" at bounding box center [341, 467] width 20 height 12
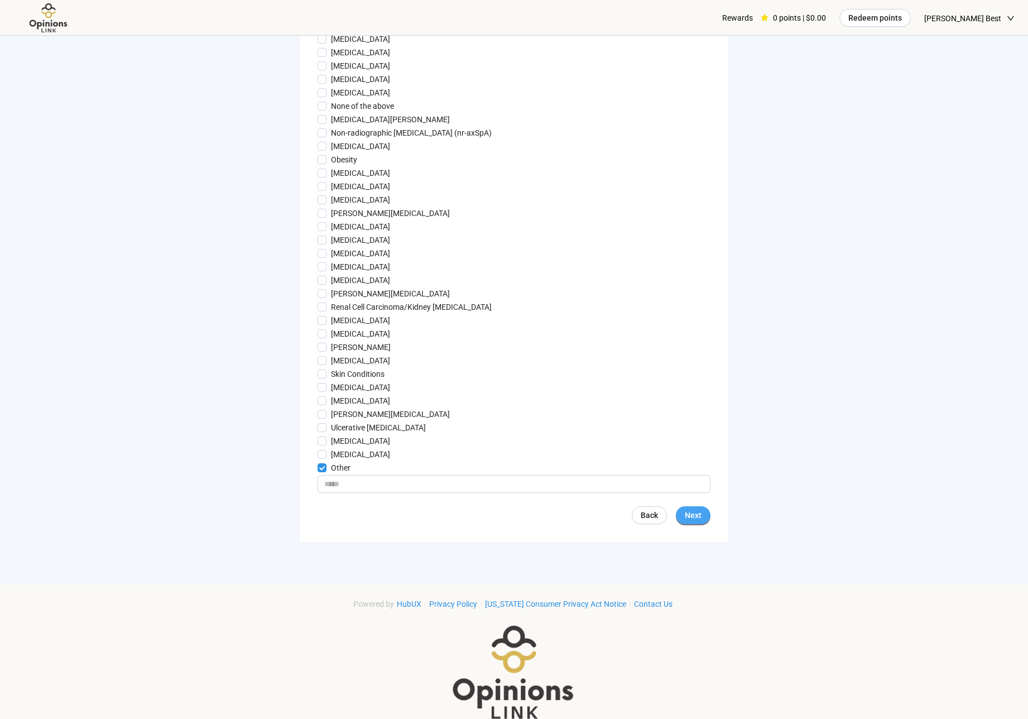
click at [696, 512] on span "Next" at bounding box center [693, 515] width 17 height 12
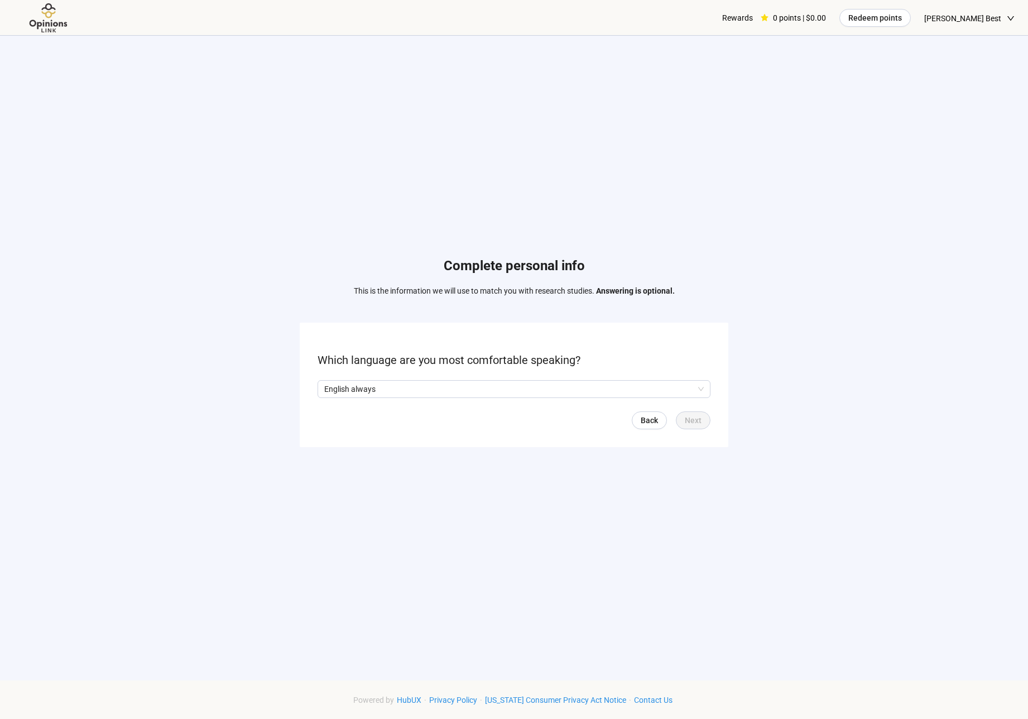
scroll to position [115, 0]
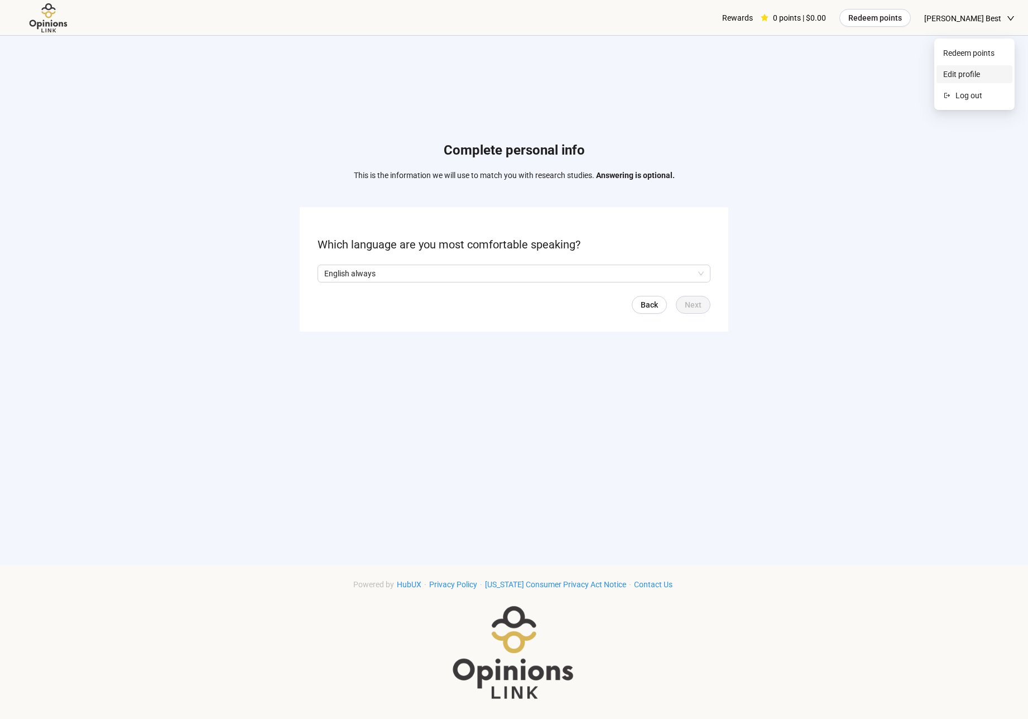
click at [967, 77] on span "Edit profile" at bounding box center [974, 74] width 62 height 12
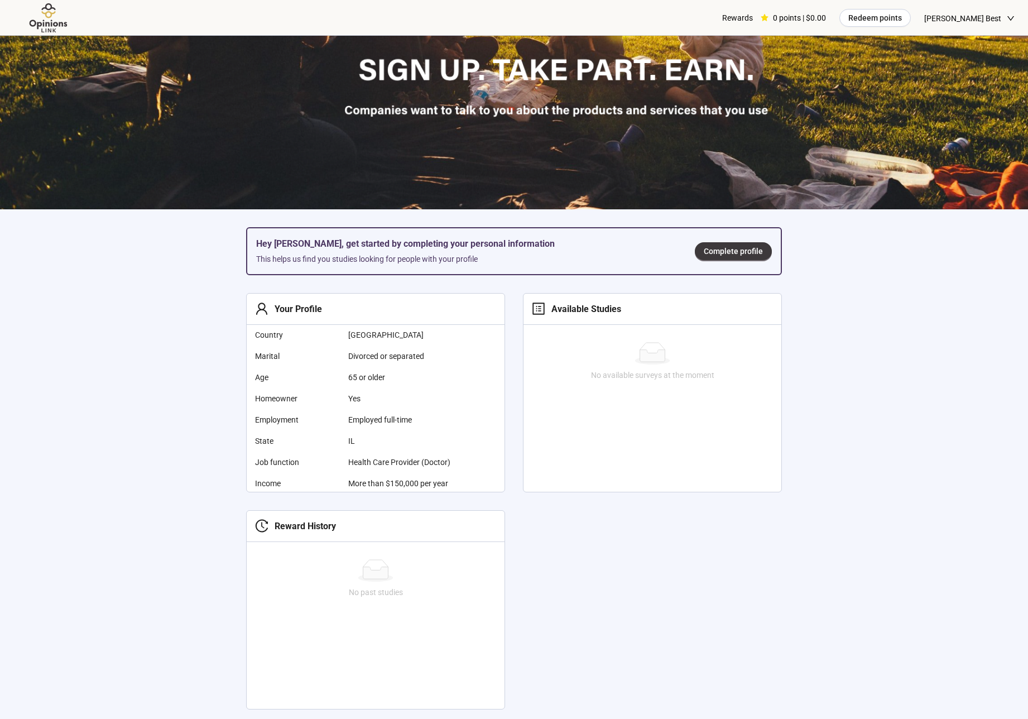
scroll to position [256, 0]
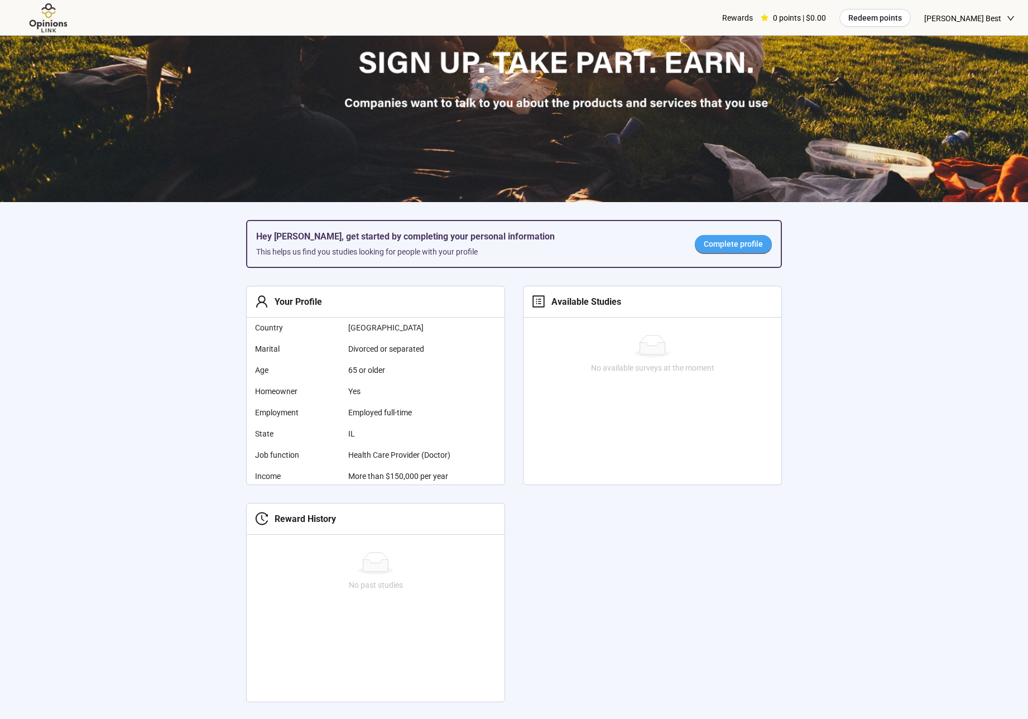
click at [722, 244] on span "Complete profile" at bounding box center [733, 244] width 59 height 12
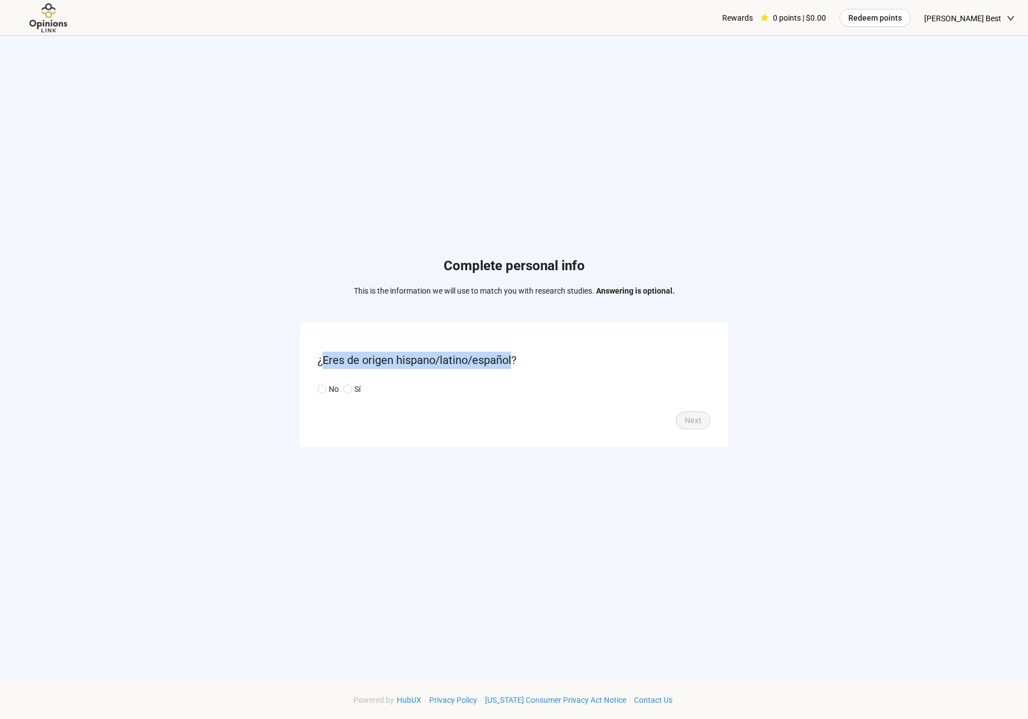
drag, startPoint x: 325, startPoint y: 356, endPoint x: 514, endPoint y: 357, distance: 189.1
click at [514, 357] on p "¿Eres de origen hispano/latino/español?" at bounding box center [513, 360] width 393 height 17
copy p "Eres de origen hispano/latino/español"
click at [330, 388] on p "No" at bounding box center [334, 389] width 10 height 12
click at [694, 418] on span "Next" at bounding box center [693, 420] width 17 height 12
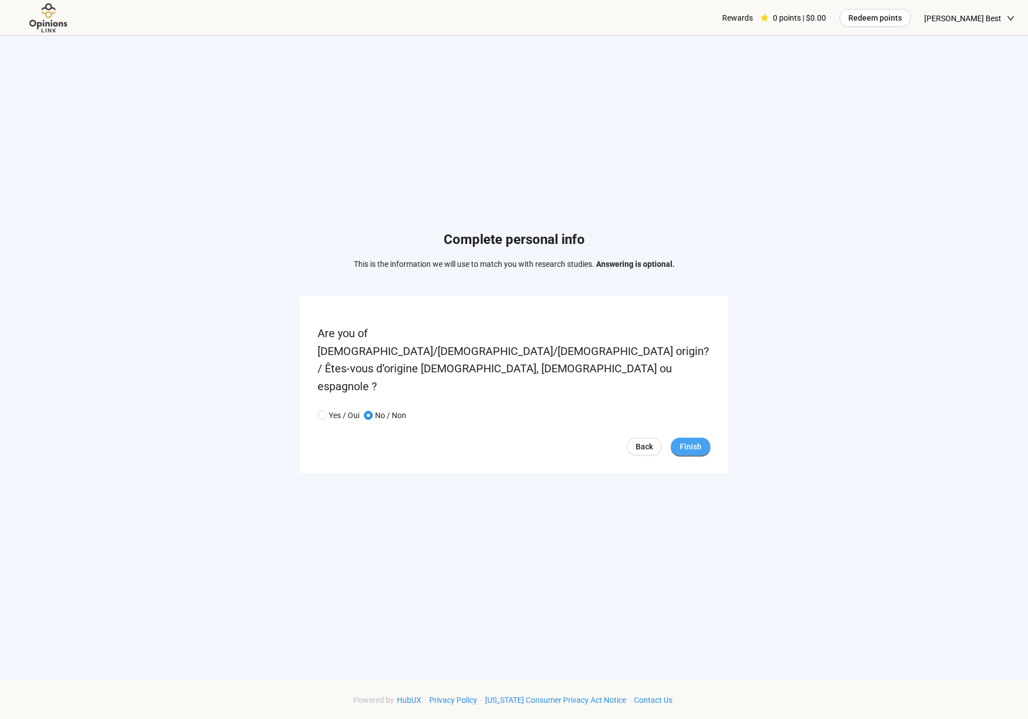
click at [691, 440] on span "Finish" at bounding box center [691, 446] width 22 height 12
